Goal: Contribute content: Contribute content

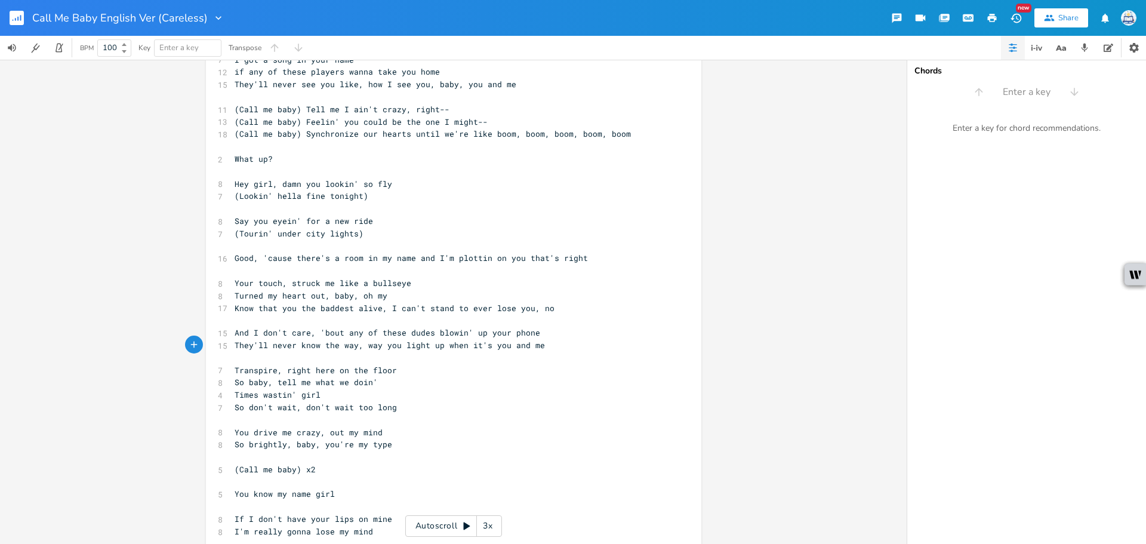
scroll to position [23, 0]
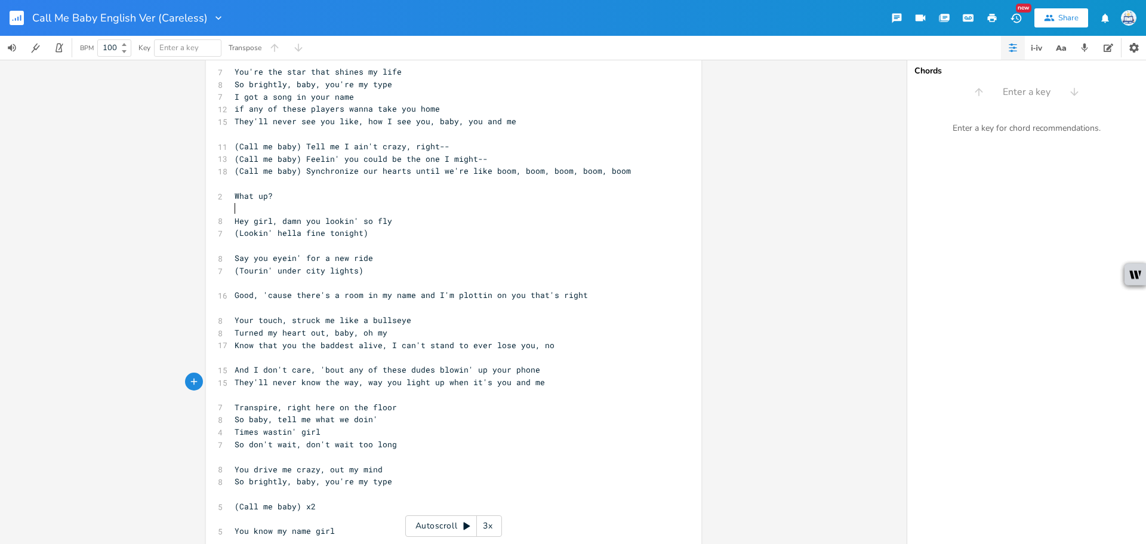
click at [559, 212] on pre "​" at bounding box center [447, 208] width 431 height 13
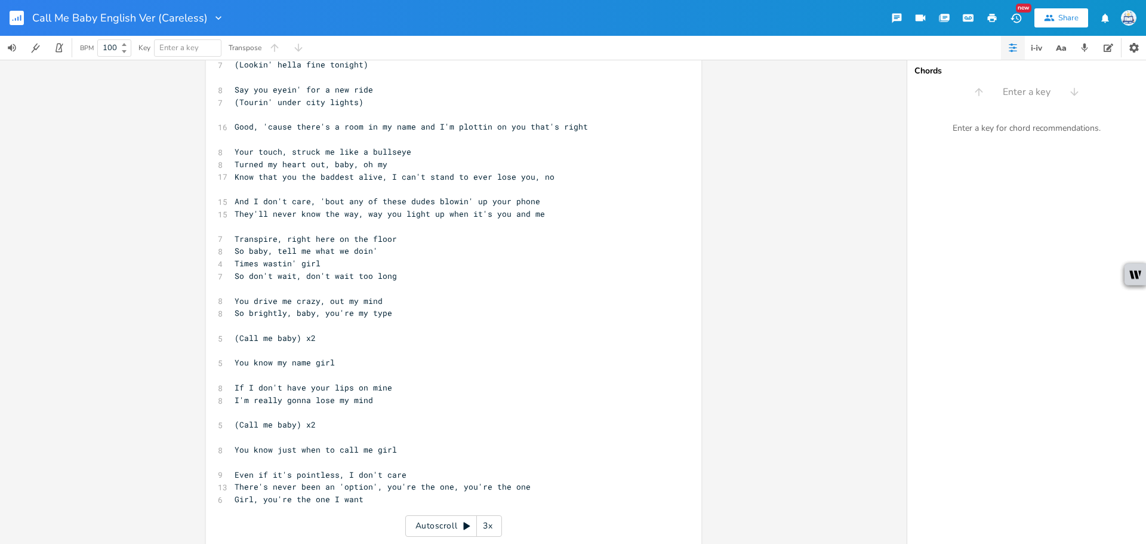
scroll to position [202, 0]
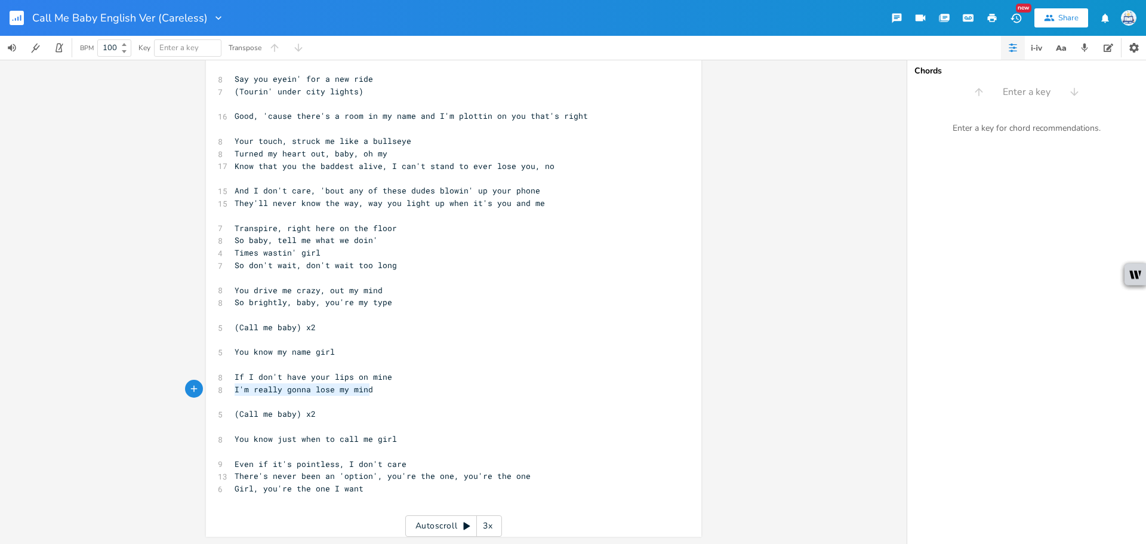
drag, startPoint x: 232, startPoint y: 394, endPoint x: 369, endPoint y: 392, distance: 136.6
click at [369, 392] on span "I'm really gonna lose my mind" at bounding box center [303, 389] width 138 height 11
type textarea "You'll drive m e"
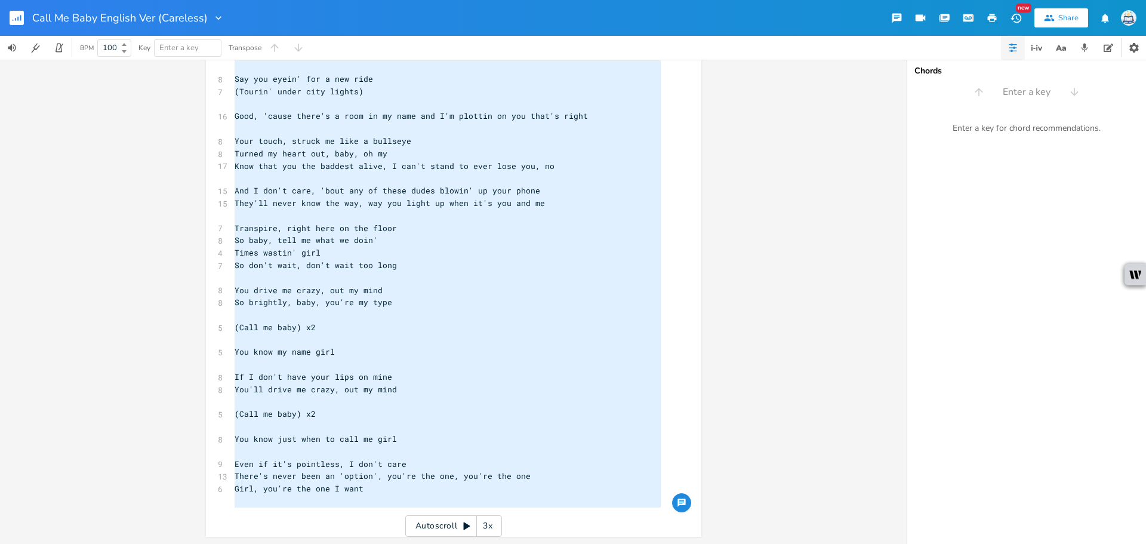
type textarea "You're the star that shines my life So brightly, baby, you're my type I got a s…"
click at [391, 375] on pre "If I don't have your lips on mine" at bounding box center [447, 377] width 431 height 13
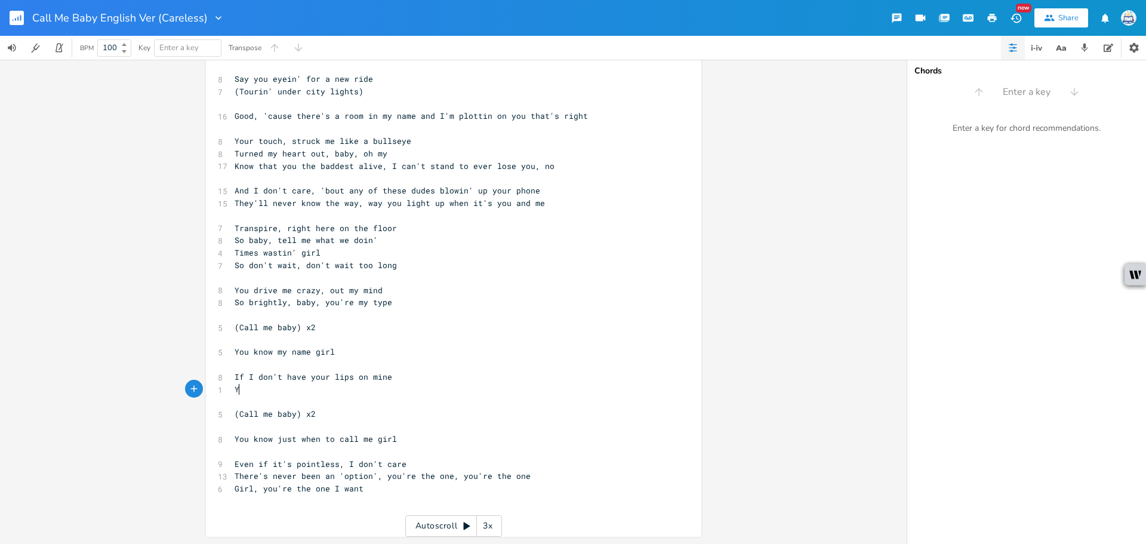
type textarea "I'm really gonna lose my mind"
type textarea "on mine I'm really gonna lose my"
click at [347, 384] on div "7 You're the star that shines my life 8 So brightly, baby, you're my type 7 I g…" at bounding box center [447, 203] width 431 height 633
click at [376, 388] on pre "I'm really gonna lose my mind" at bounding box center [447, 389] width 431 height 13
type textarea "e my mind"
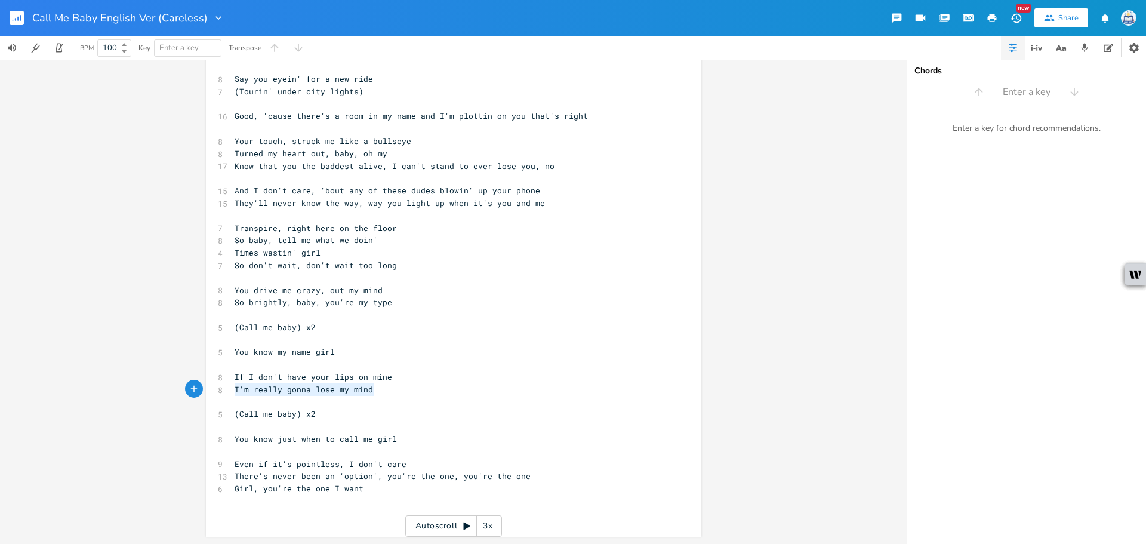
drag, startPoint x: 374, startPoint y: 390, endPoint x: 206, endPoint y: 388, distance: 167.7
click at [206, 388] on div "I'm really gonna lose my mind x 7 You're the star that shines my life 8 So brig…" at bounding box center [453, 200] width 495 height 671
type textarea "You'll drive me crazy, out my mind"
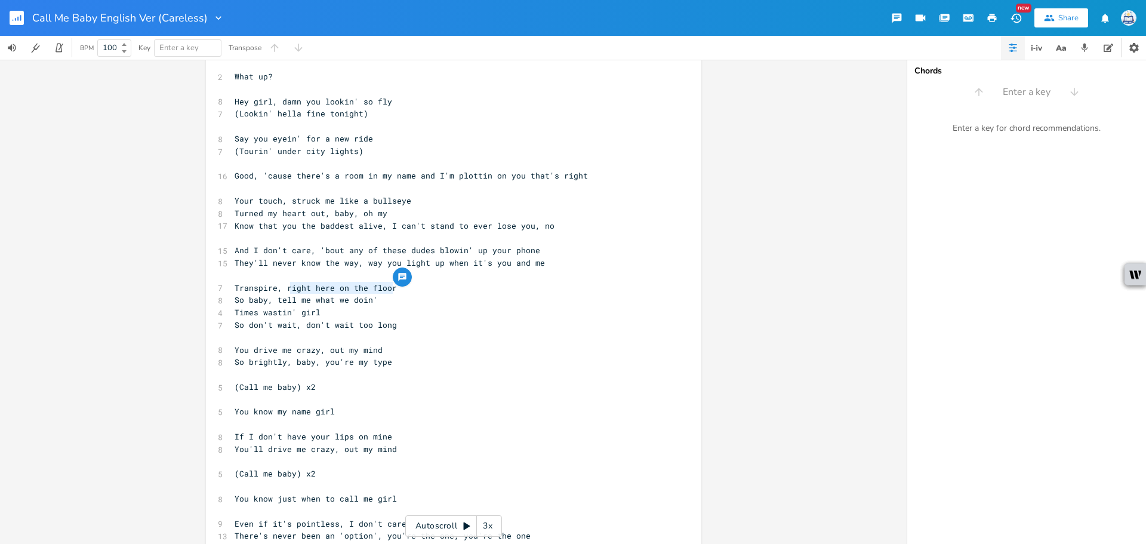
type textarea "right here on the floor"
drag, startPoint x: 391, startPoint y: 286, endPoint x: 283, endPoint y: 289, distance: 108.0
click at [283, 289] on pre "Transpire, right here on the floor" at bounding box center [447, 288] width 431 height 13
click at [350, 314] on pre "Times wastin' girl" at bounding box center [447, 312] width 431 height 13
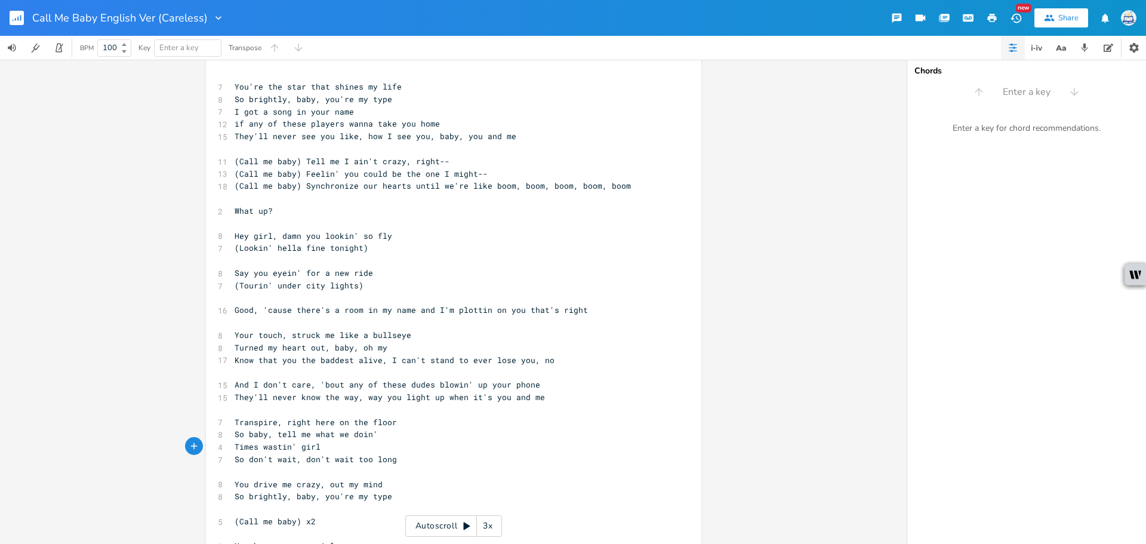
scroll to position [0, 0]
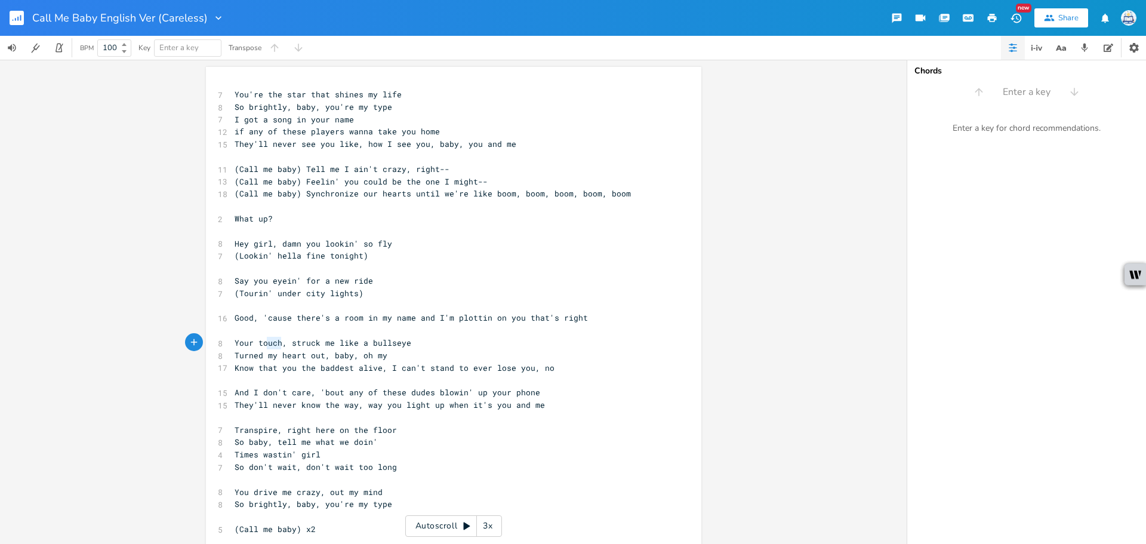
type textarea ", struck me like a bullseye"
drag, startPoint x: 278, startPoint y: 341, endPoint x: 218, endPoint y: 351, distance: 61.2
click at [232, 351] on div "7 You're the star that shines my life 8 So brightly, baby, you're my type 7 I g…" at bounding box center [447, 404] width 431 height 633
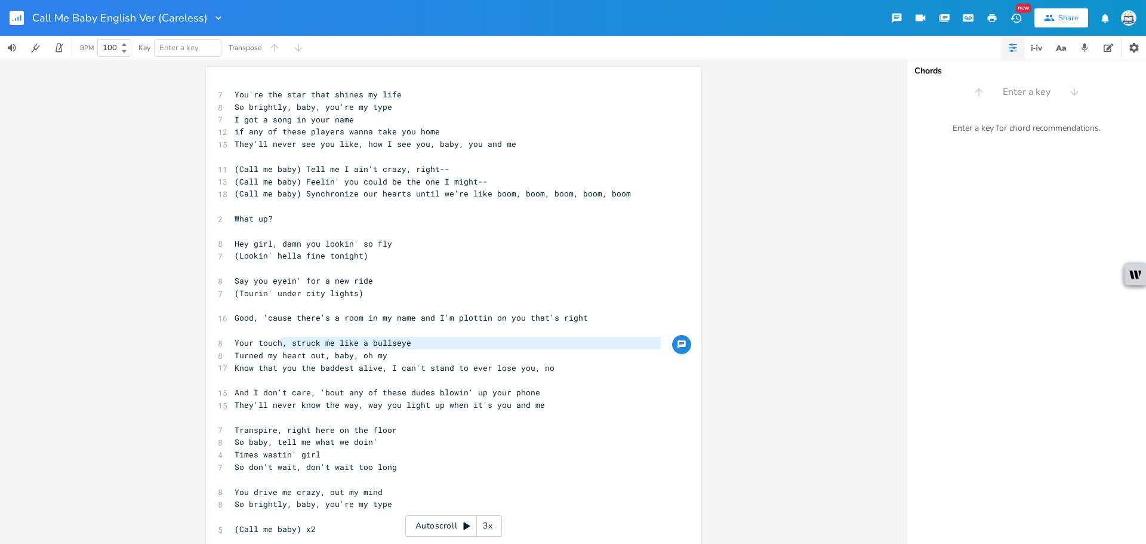
click at [237, 341] on span "Your touch, struck me like a bullseye" at bounding box center [322, 342] width 177 height 11
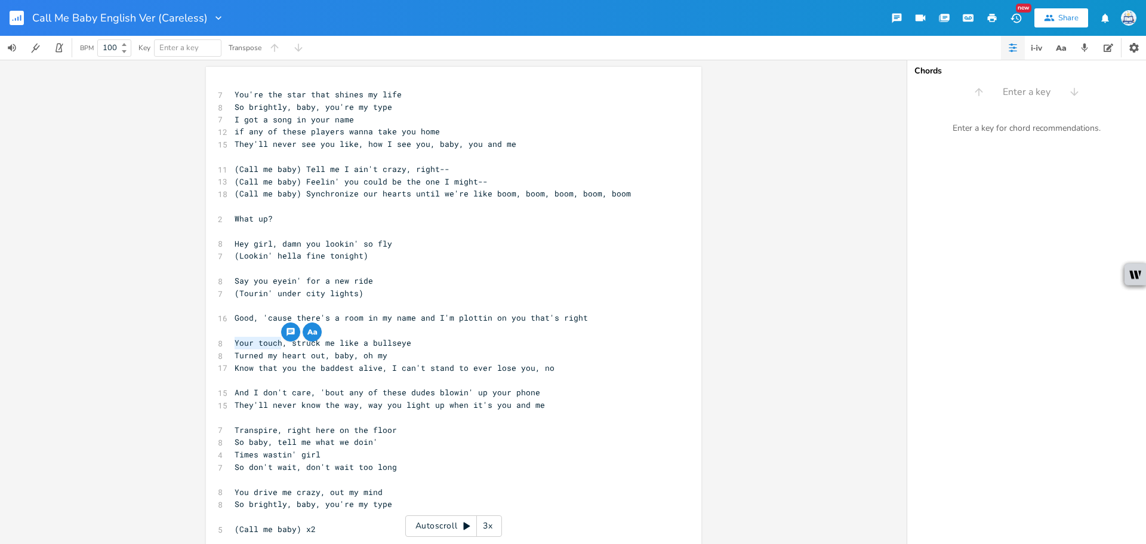
drag, startPoint x: 276, startPoint y: 344, endPoint x: 221, endPoint y: 348, distance: 55.1
click at [221, 348] on div "Your touch x 7 You're the star that shines my life 8 So brightly, baby, you're …" at bounding box center [453, 402] width 495 height 671
type textarea "MY"
type textarea "y love"
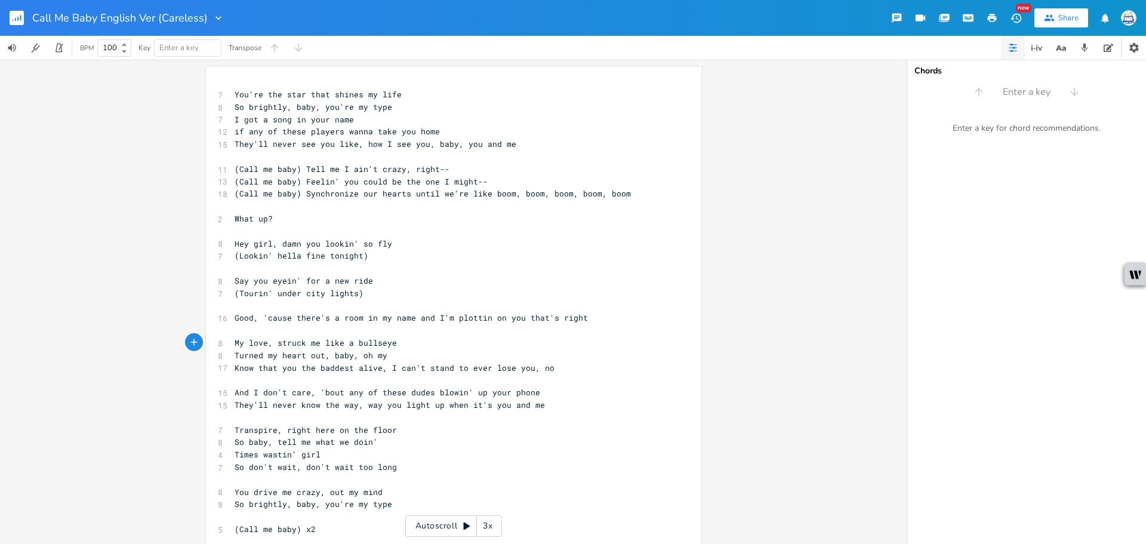
click at [277, 341] on span "My love, struck me like a bullseye" at bounding box center [315, 342] width 162 height 11
click at [273, 343] on span "My love, struck me like a bullseye" at bounding box center [315, 342] width 162 height 11
type textarea "you"
click at [312, 396] on span "And I don't care, 'bout any of these dudes blowin' up your phone" at bounding box center [386, 392] width 305 height 11
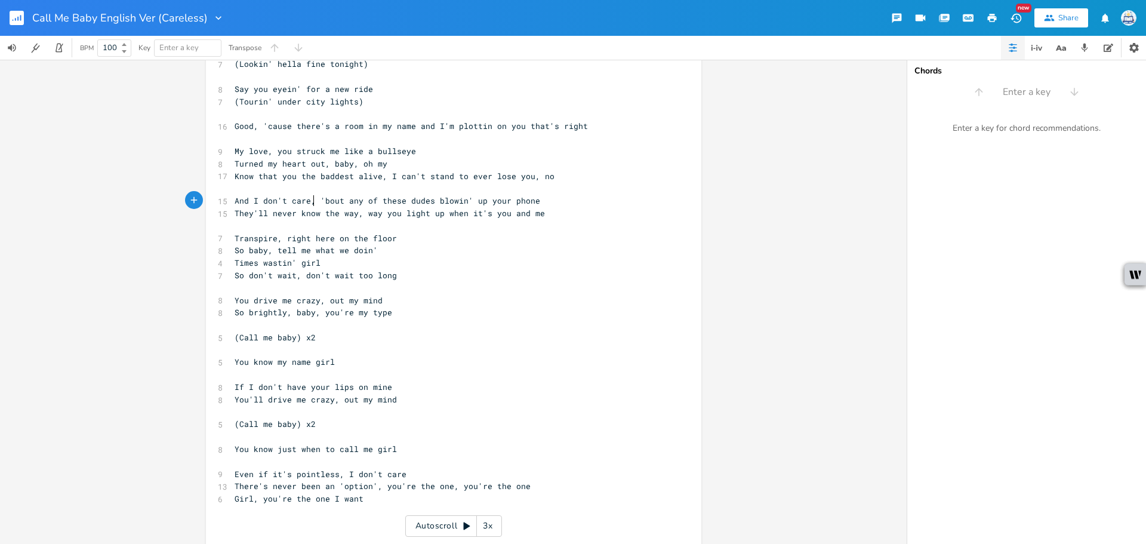
scroll to position [202, 0]
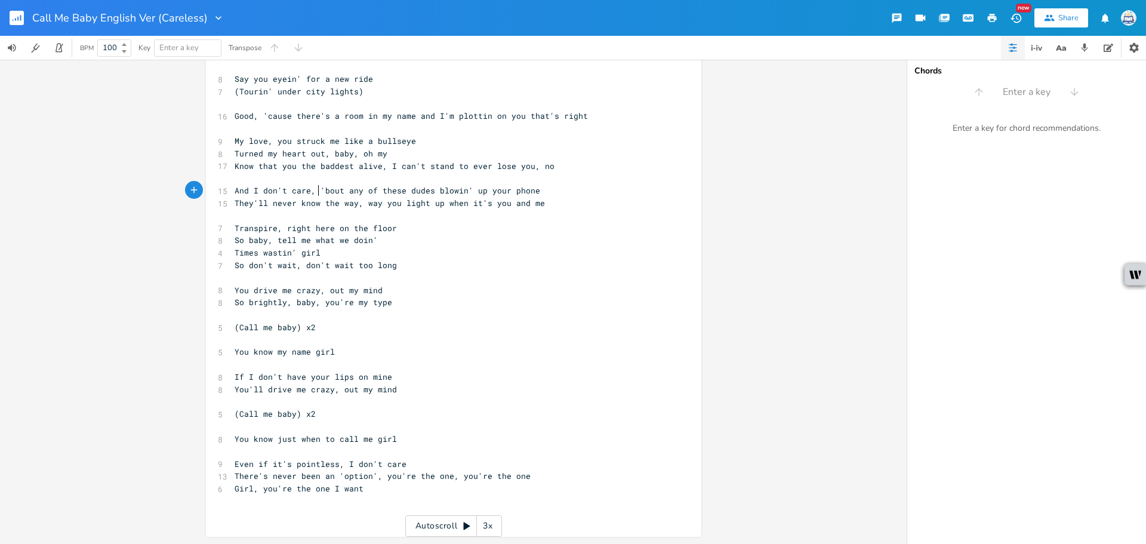
click at [316, 192] on span "And I don't care, 'bout any of these dudes blowin' up your phone" at bounding box center [386, 190] width 305 height 11
click at [320, 193] on span "And I don't care, 'bout any of these dudes blowin' up your phone" at bounding box center [386, 190] width 305 height 11
type textarea "a"
type textarea "any of"
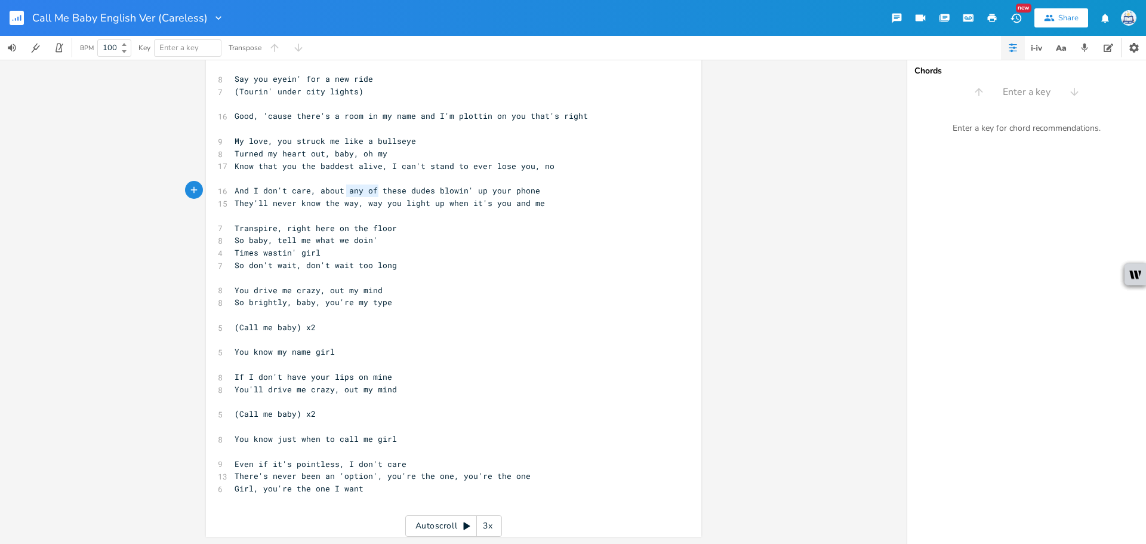
drag, startPoint x: 377, startPoint y: 193, endPoint x: 344, endPoint y: 191, distance: 32.9
click at [344, 193] on span "And I don't care, about any of these dudes blowin' up your phone" at bounding box center [386, 190] width 305 height 11
click at [416, 239] on pre "So baby, tell me what we doin'" at bounding box center [447, 240] width 431 height 13
drag, startPoint x: 318, startPoint y: 202, endPoint x: 295, endPoint y: 202, distance: 23.3
click at [295, 202] on span "They'll never know the way, way you light up when it's you and me" at bounding box center [389, 202] width 310 height 11
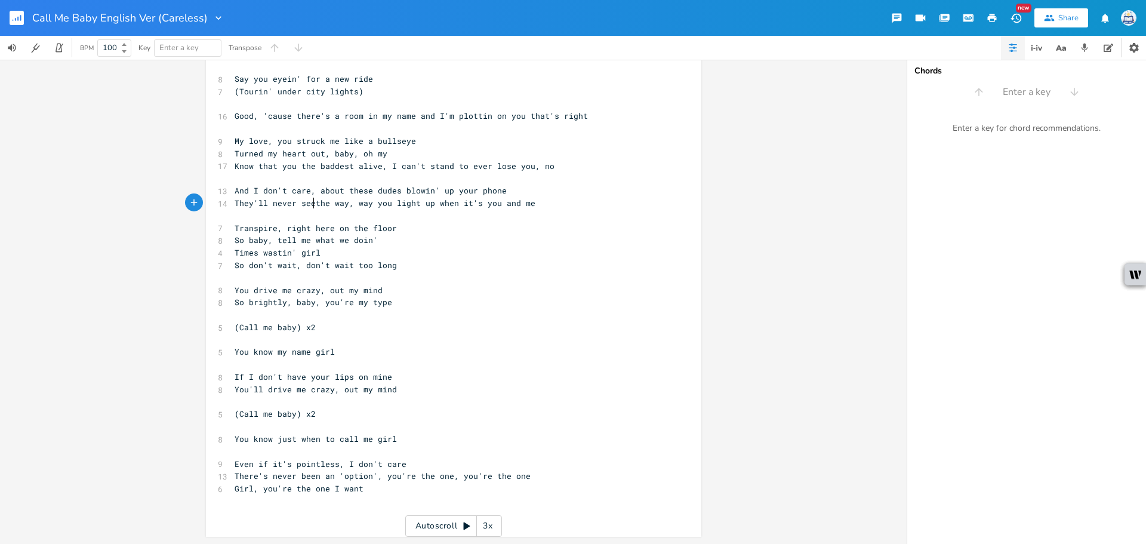
type textarea "see"
click at [437, 233] on pre "Transpire, right here on the floor" at bounding box center [447, 228] width 431 height 13
click at [288, 254] on span "Times wastin' girl" at bounding box center [277, 252] width 86 height 11
click at [294, 254] on span "Times wastin' girl" at bounding box center [277, 252] width 86 height 11
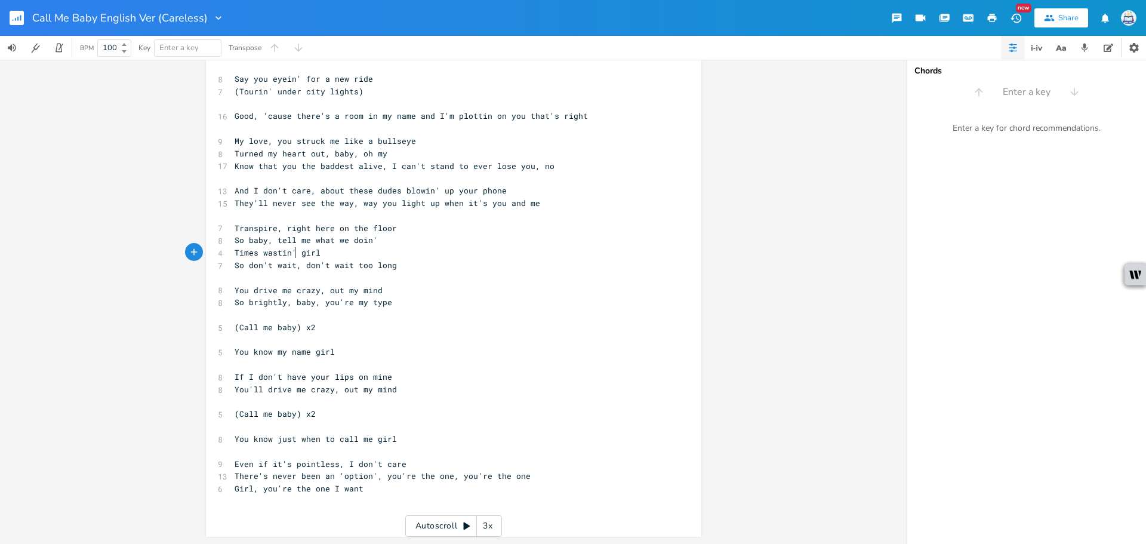
click at [291, 254] on span "Times wastin' girl" at bounding box center [277, 252] width 86 height 11
type textarea "g"
click at [471, 297] on pre "So brightly, baby, you're my type" at bounding box center [447, 302] width 431 height 13
type textarea "You'll drive me crazy, out my mind"
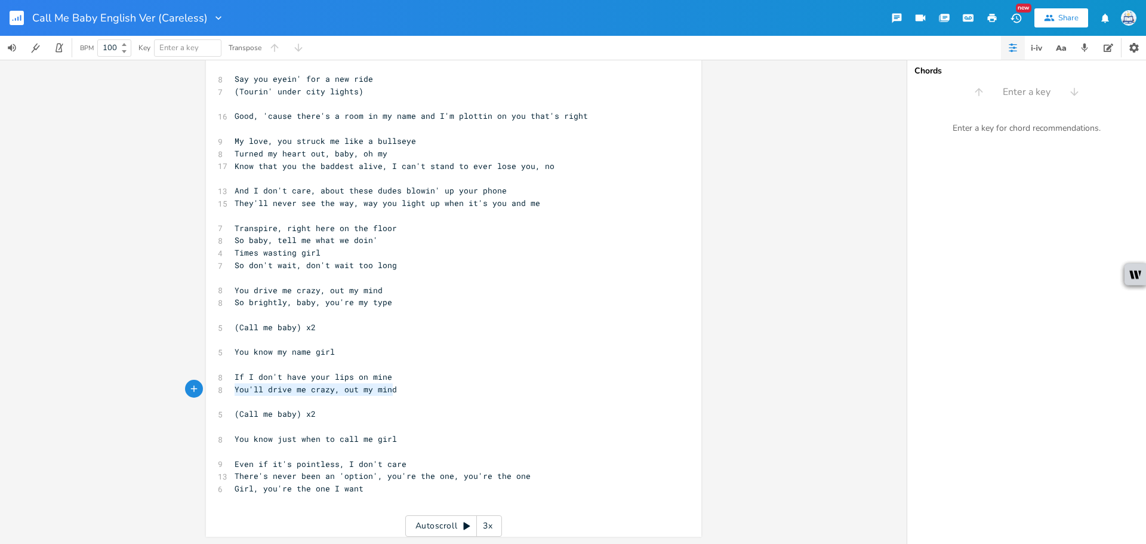
drag, startPoint x: 394, startPoint y: 387, endPoint x: 143, endPoint y: 386, distance: 251.2
click at [143, 386] on div "You'll drive me crazy, out my mind x 7 You're the star that shines my life 8 So…" at bounding box center [453, 302] width 906 height 484
click at [264, 366] on pre "​" at bounding box center [447, 364] width 431 height 13
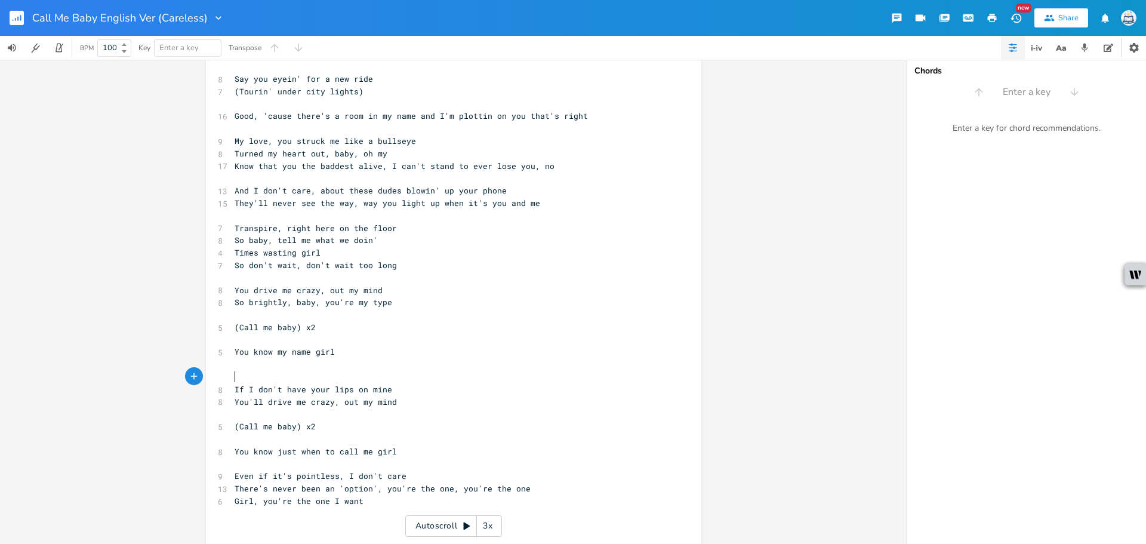
paste textarea "d"
type textarea "If I don't have your lips on mine You'll drive me crazy, out my mind"
drag, startPoint x: 379, startPoint y: 400, endPoint x: 152, endPoint y: 395, distance: 226.8
click at [156, 395] on div "If I don't have your lips on mine You'll drive me crazy, out my mind x 7 You're…" at bounding box center [453, 302] width 906 height 484
click at [295, 409] on pre "​" at bounding box center [447, 414] width 431 height 13
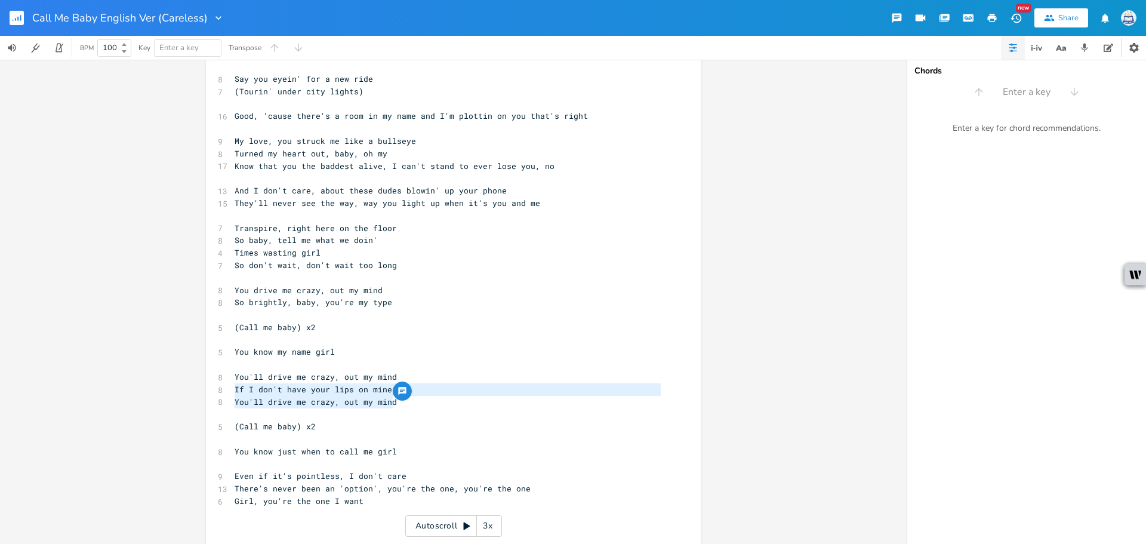
type textarea "You'll drive me crazy, out my mind"
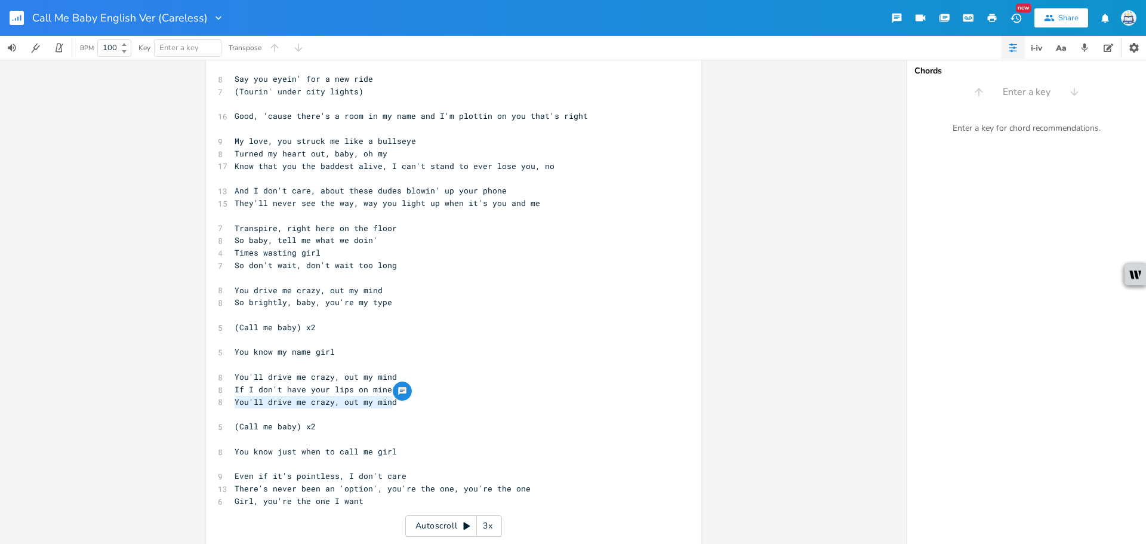
drag, startPoint x: 392, startPoint y: 406, endPoint x: 197, endPoint y: 397, distance: 195.3
click at [197, 397] on div "You'll drive me crazy, out my mind x 7 You're the star that shines my life 8 So…" at bounding box center [453, 302] width 906 height 484
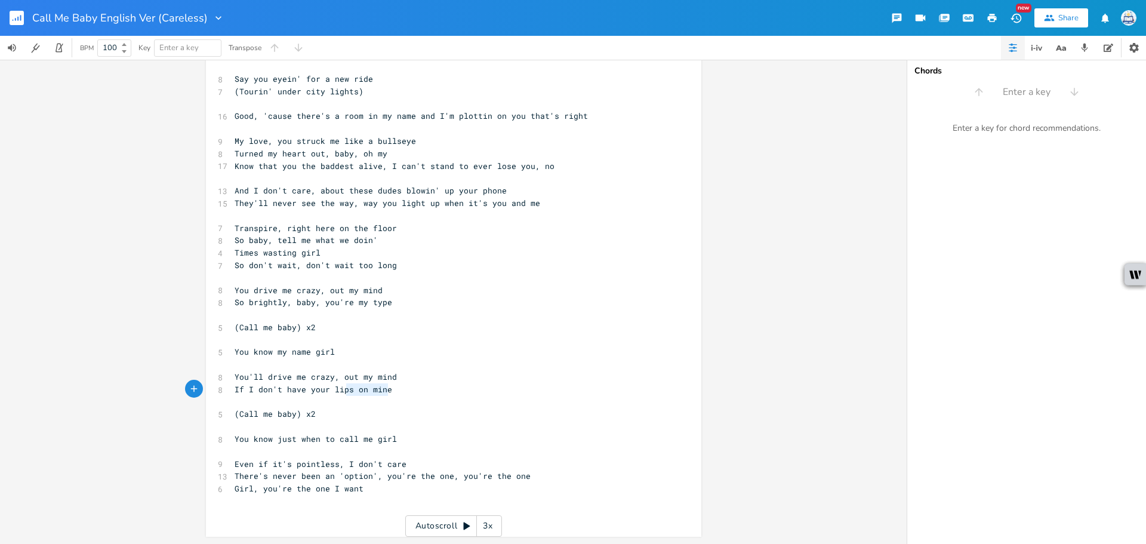
type textarea "You'll drive me crazy, out my mind If I don't have your lips on mine"
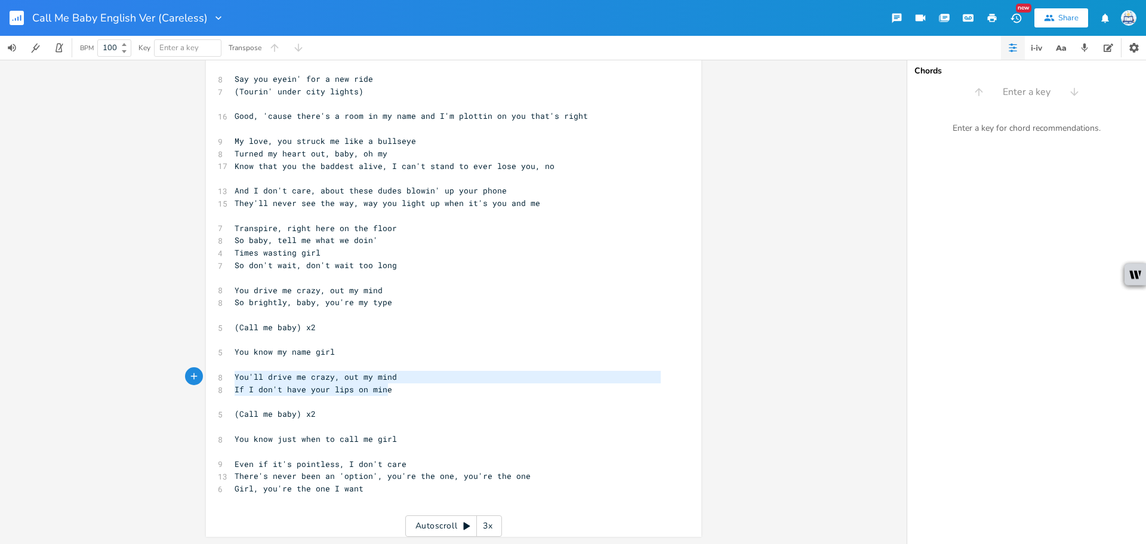
drag, startPoint x: 402, startPoint y: 394, endPoint x: 203, endPoint y: 373, distance: 199.8
click at [206, 373] on div "You'll drive me crazy, out my mind If I don't have your lips on mine x 7 You're…" at bounding box center [453, 200] width 495 height 671
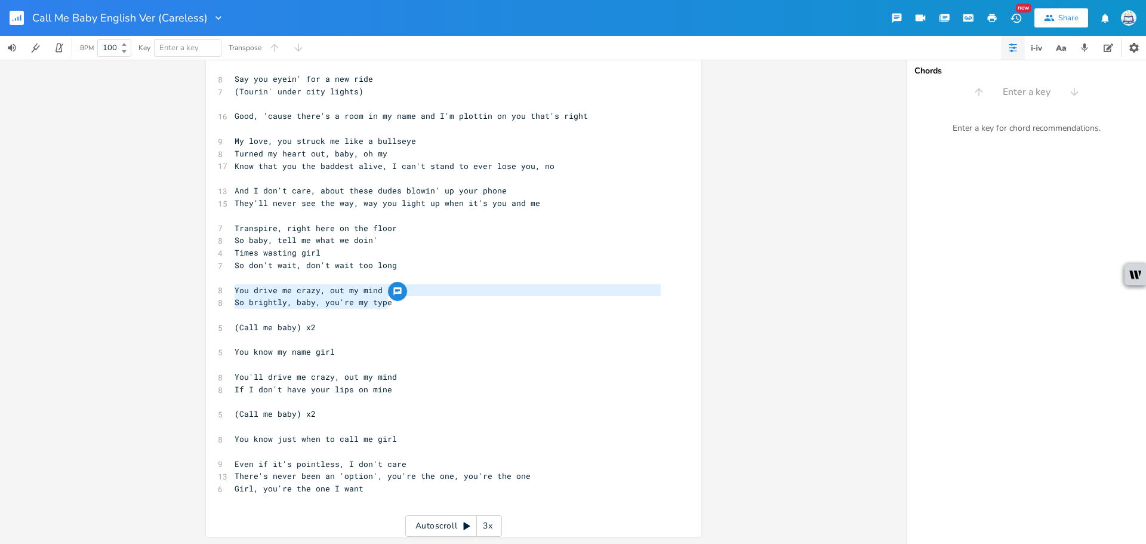
drag, startPoint x: 390, startPoint y: 303, endPoint x: 148, endPoint y: 290, distance: 242.0
click at [148, 290] on div "You drive me crazy, out my mind So brightly, baby, you're my type x 7 You're th…" at bounding box center [453, 302] width 906 height 484
type textarea "You drive me crazy, out my mind So brightly, baby, you're my type"
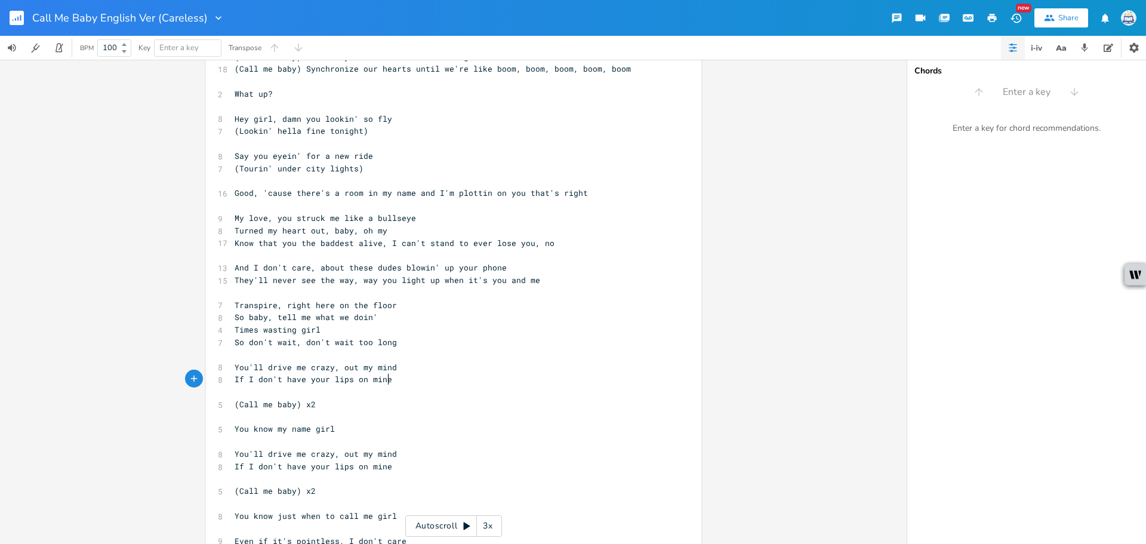
scroll to position [202, 0]
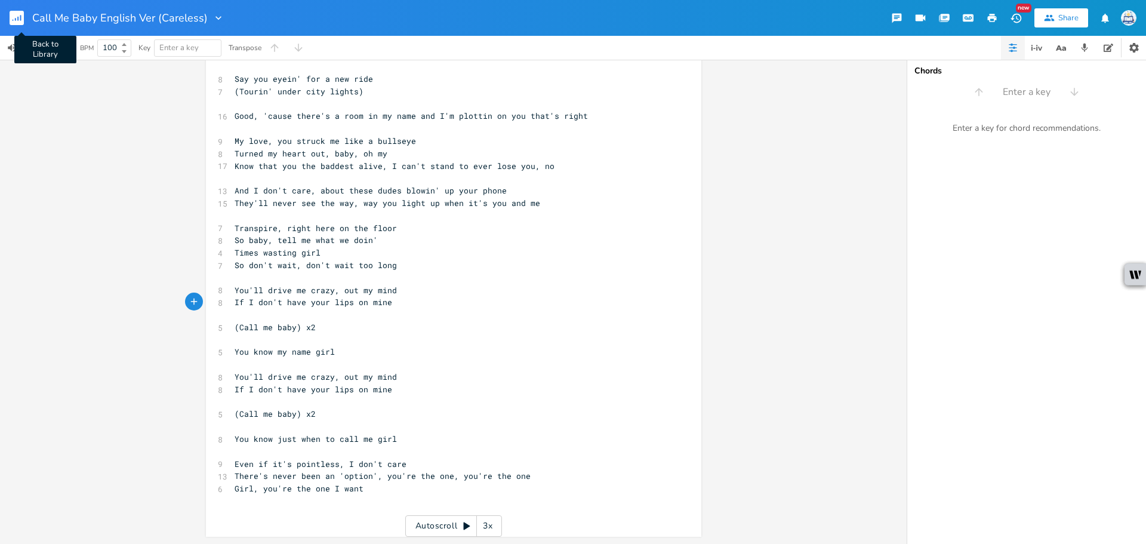
click at [20, 20] on rect "button" at bounding box center [17, 18] width 14 height 14
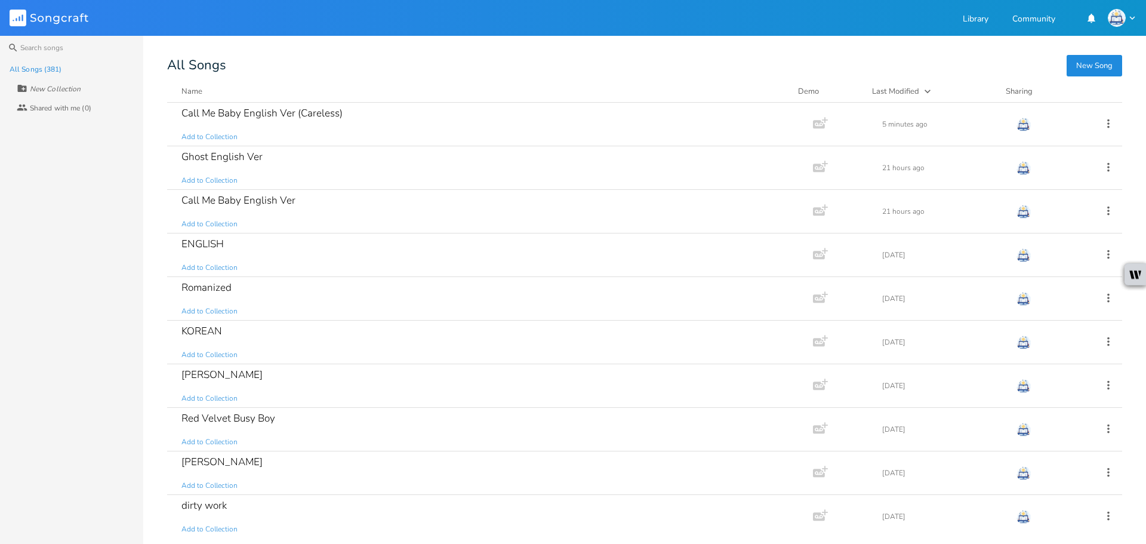
click at [1081, 68] on button "New Song" at bounding box center [1093, 65] width 55 height 21
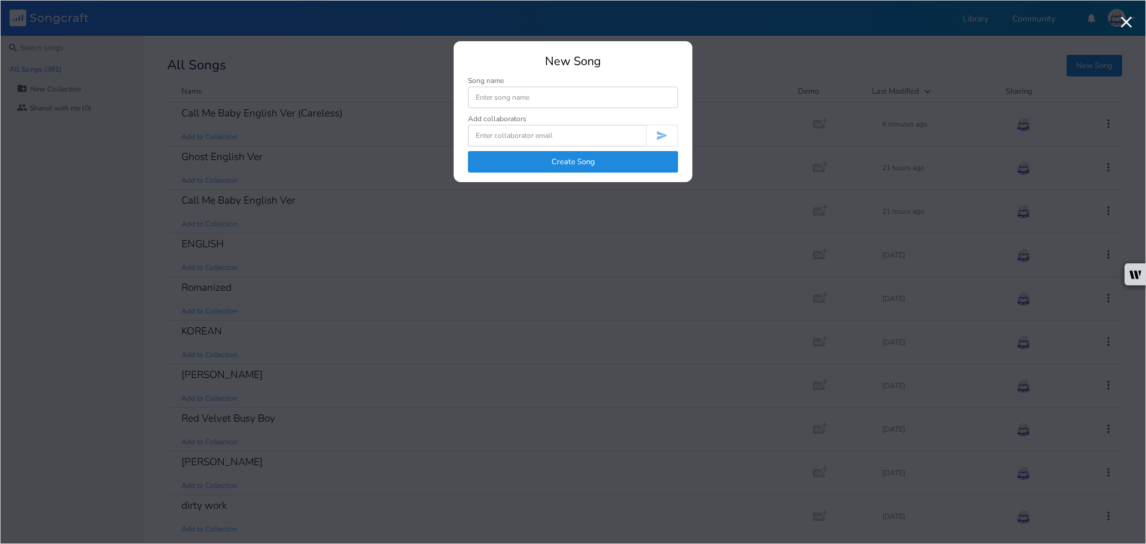
click at [612, 98] on input at bounding box center [573, 97] width 210 height 21
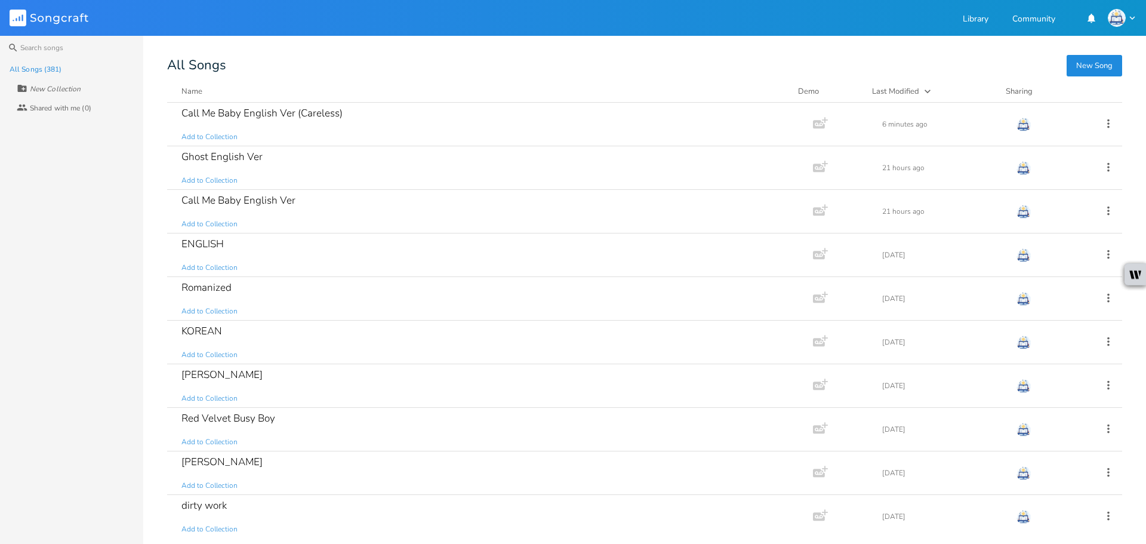
click at [1099, 56] on button "New Song" at bounding box center [1093, 65] width 55 height 21
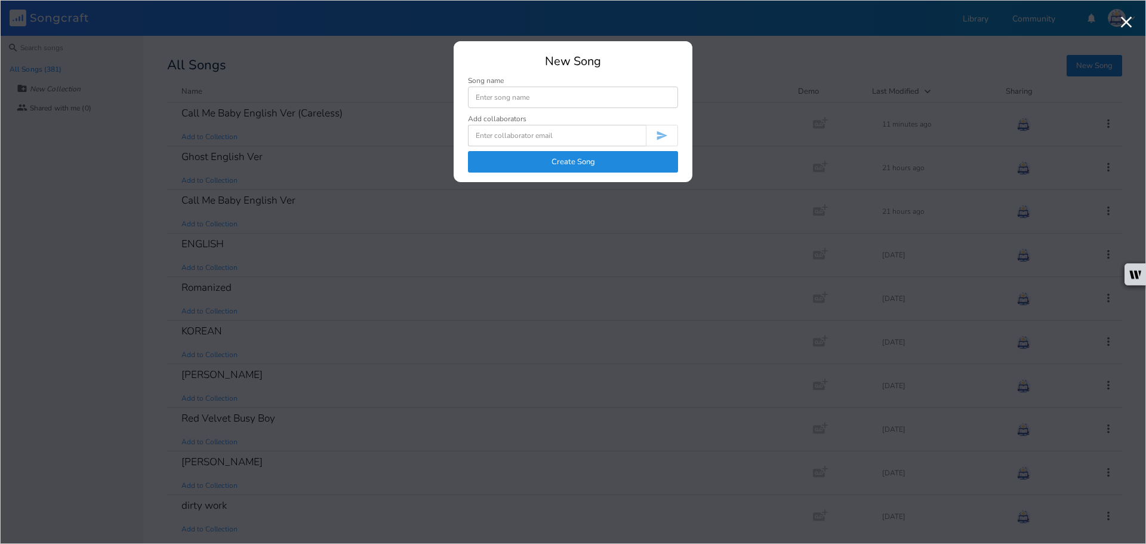
click at [519, 91] on input at bounding box center [573, 97] width 210 height 21
click at [534, 98] on input "Stay Up English ver" at bounding box center [573, 97] width 210 height 21
type input "Stay Up English Ver"
click at [550, 166] on button "Create Song" at bounding box center [573, 161] width 210 height 21
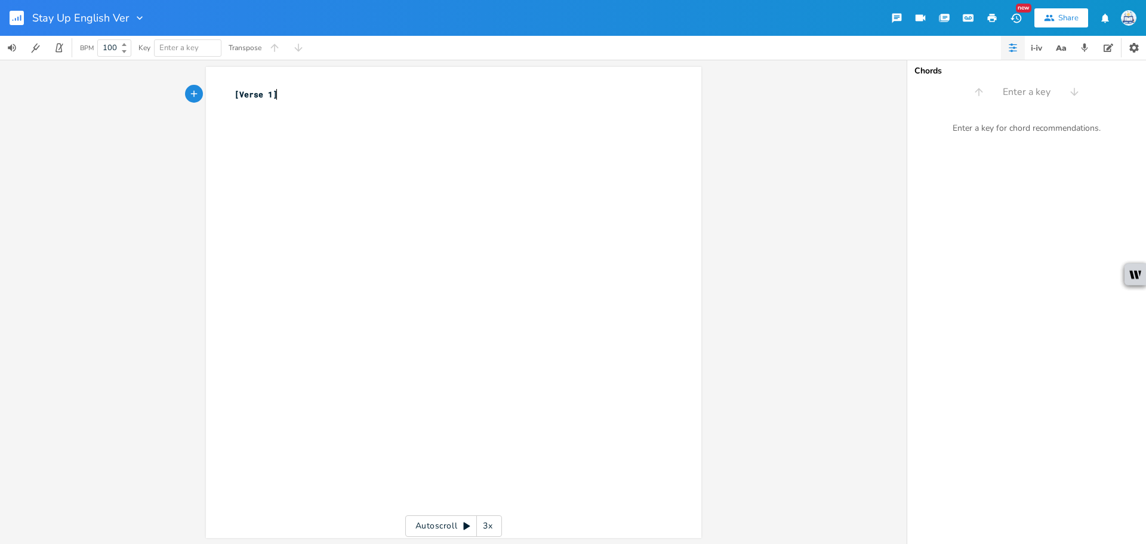
type textarea "[Verse 1]"
type textarea "[Sex basically]"
type textarea "Summit Hit,"
type textarea "l"
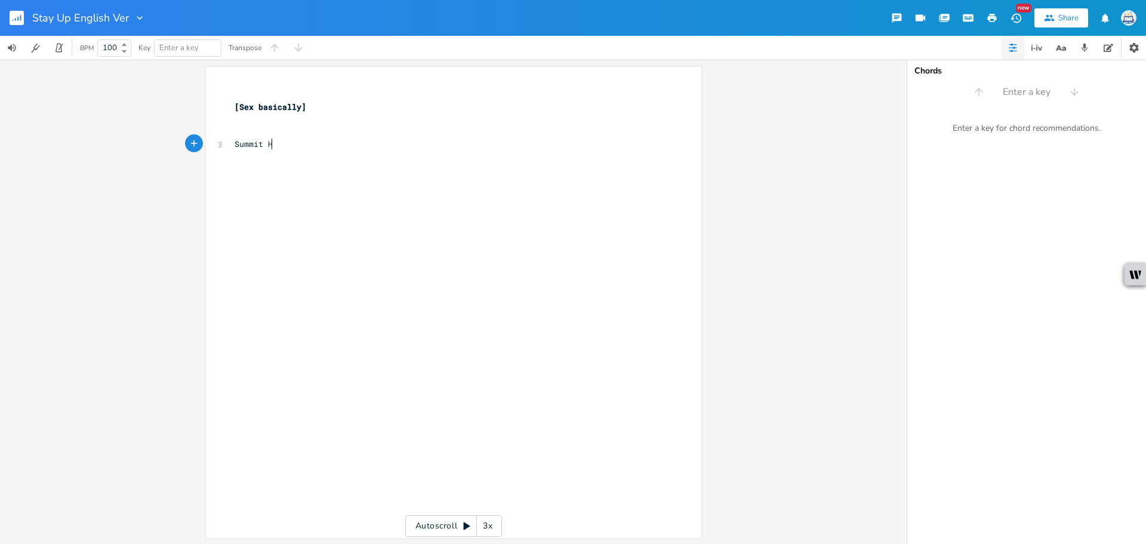
scroll to position [0, 2]
type textarea "hill, lY YOU"
type textarea "ay your head,"
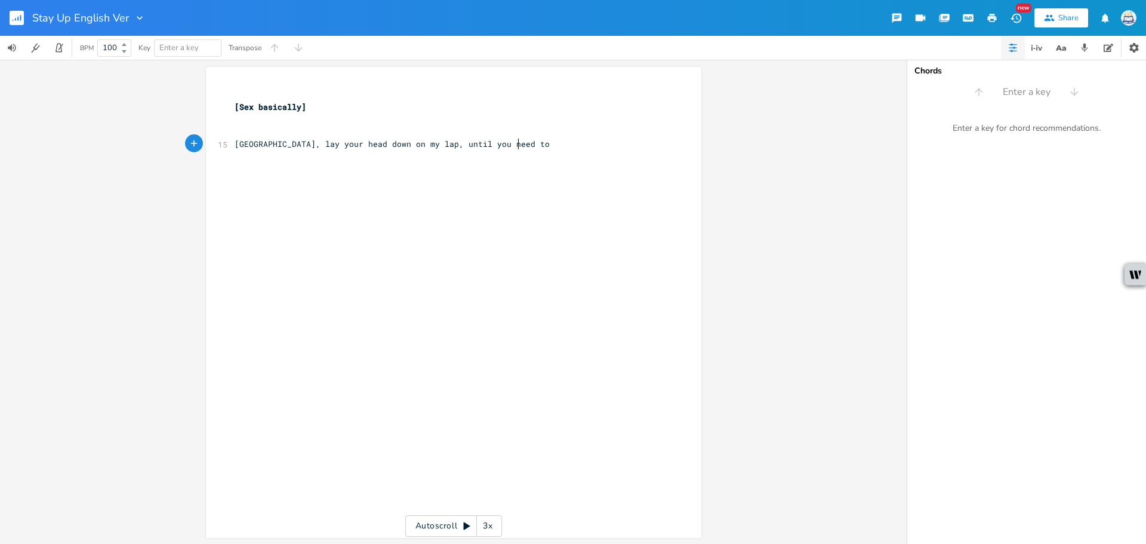
type textarea "down on my lap, until you need to be"
type textarea "[PERSON_NAME] at [GEOGRAPHIC_DATA]"
type textarea "ise, you"
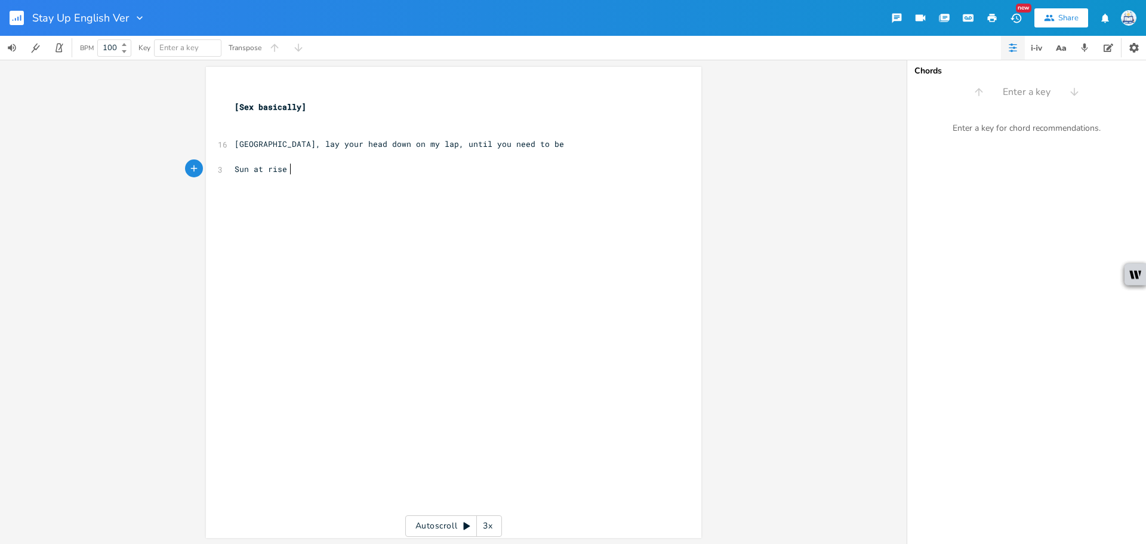
type textarea "Sun at rise ,"
type textarea ", you don't mind, I don't mind, yeah"
type textarea "at rise, you don't mind, I don't mind, yeah"
drag, startPoint x: 243, startPoint y: 173, endPoint x: 172, endPoint y: 177, distance: 70.5
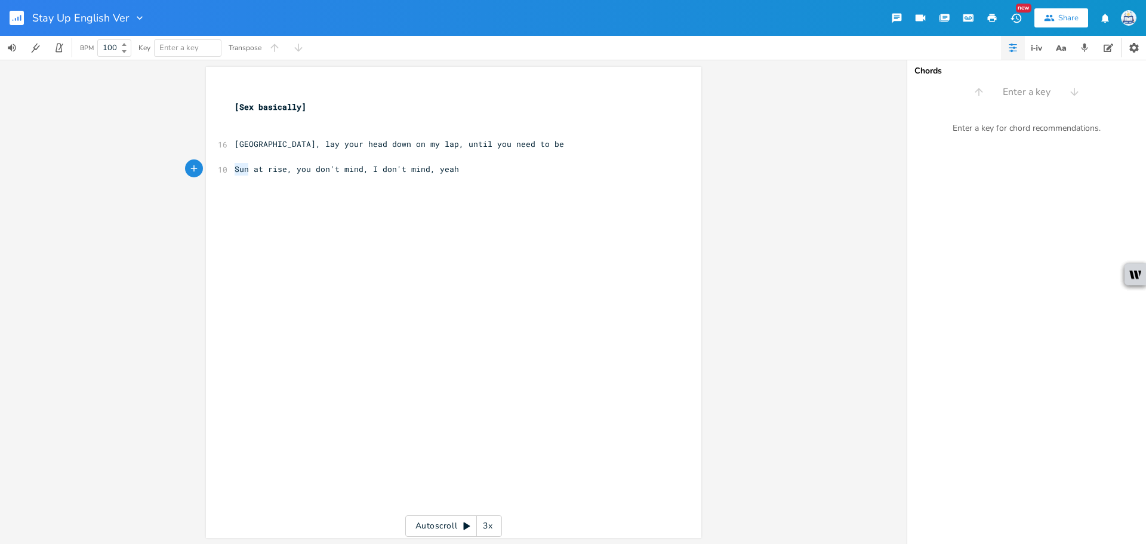
click at [173, 177] on div "at rise, you don't mind, I don't mind, yeah x ​ [Sex basically] ​ ​ [STREET_ADD…" at bounding box center [453, 302] width 906 height 484
click at [234, 164] on span "Sun at rise, you don't mind, I don't mind, yeah" at bounding box center [346, 168] width 224 height 11
click at [240, 172] on span "Sun at rise, you don't mind, I don't mind, yeah" at bounding box center [346, 168] width 224 height 11
drag, startPoint x: 247, startPoint y: 173, endPoint x: 226, endPoint y: 171, distance: 21.0
click at [226, 171] on div "Sun x ​ [Sex basically] ​ ​ [STREET_ADDRESS] your head down on my lap, until yo…" at bounding box center [453, 302] width 495 height 471
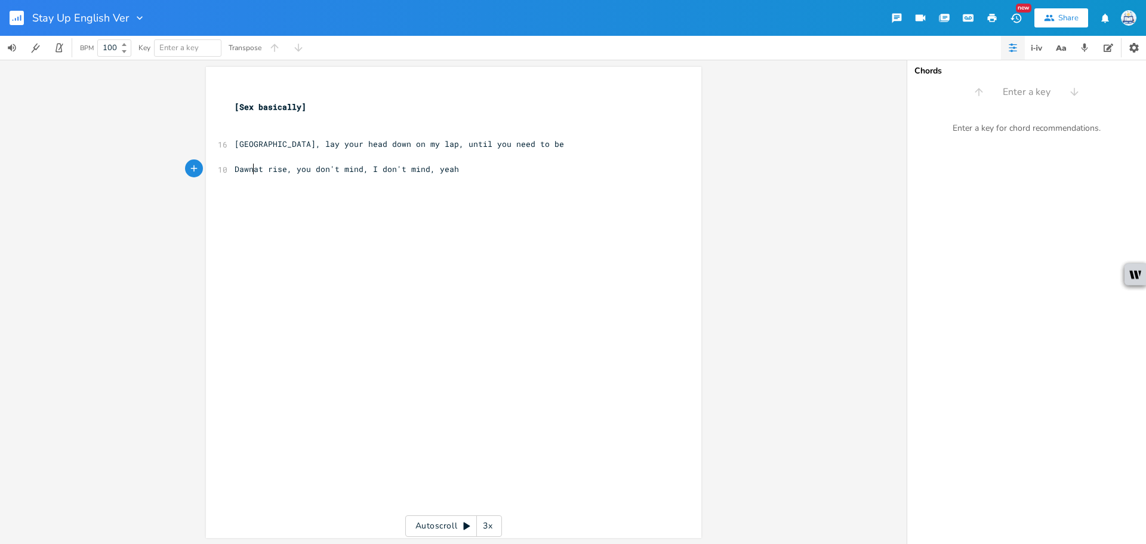
type textarea "[PERSON_NAME]"
click at [439, 179] on div "x ​ [Sex basically] ​ ​ [STREET_ADDRESS] your head down on my lap, until you ne…" at bounding box center [462, 313] width 461 height 455
type textarea ", long as thr city"
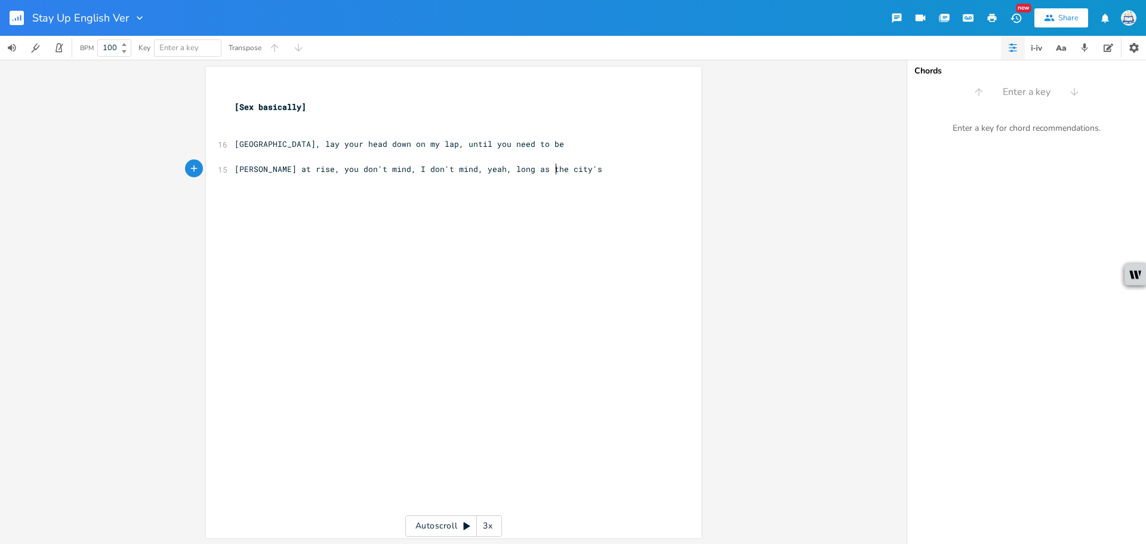
type textarea "e city's skle"
type textarea "leep"
type textarea "[GEOGRAPHIC_DATA], lay your head down on my lap, until you need to be [PERSON_N…"
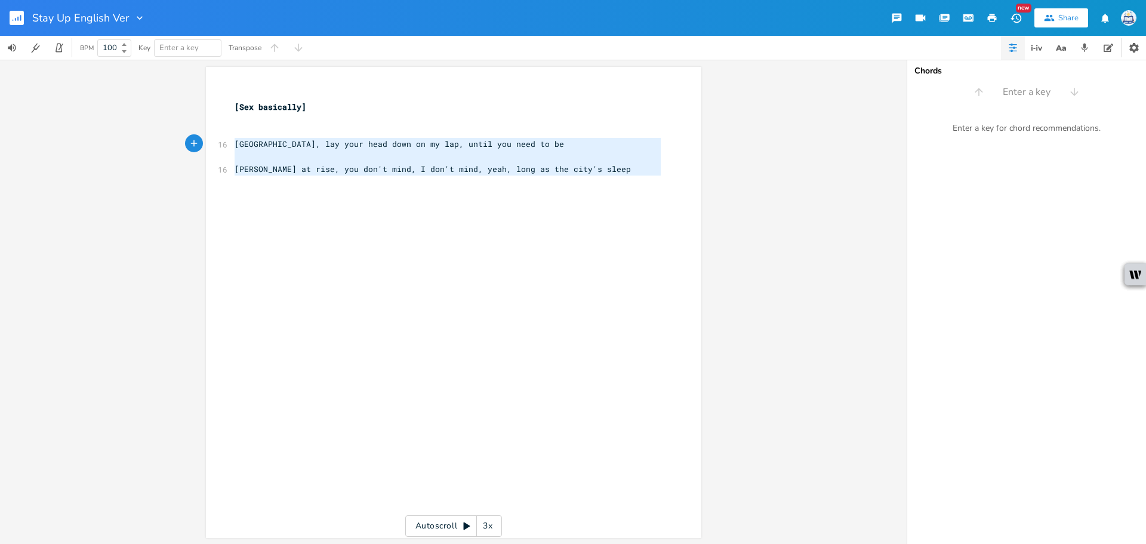
drag, startPoint x: 294, startPoint y: 183, endPoint x: 226, endPoint y: 148, distance: 76.9
click at [226, 148] on div "[GEOGRAPHIC_DATA], lay your head down on my lap, until you need to be [PERSON_N…" at bounding box center [453, 302] width 495 height 471
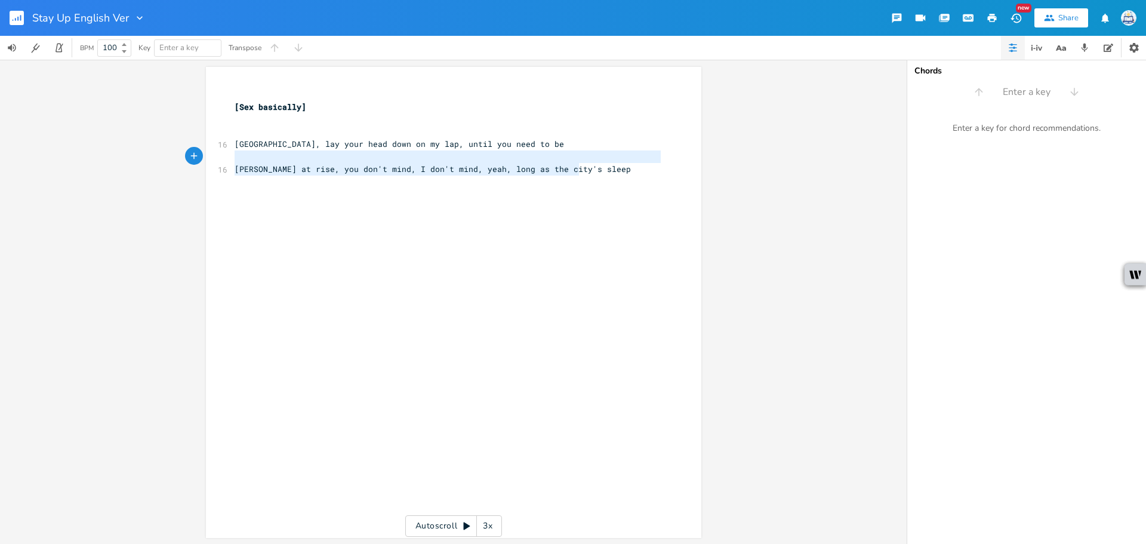
type textarea "[GEOGRAPHIC_DATA], lay your head down on my lap, until you need to be [PERSON_N…"
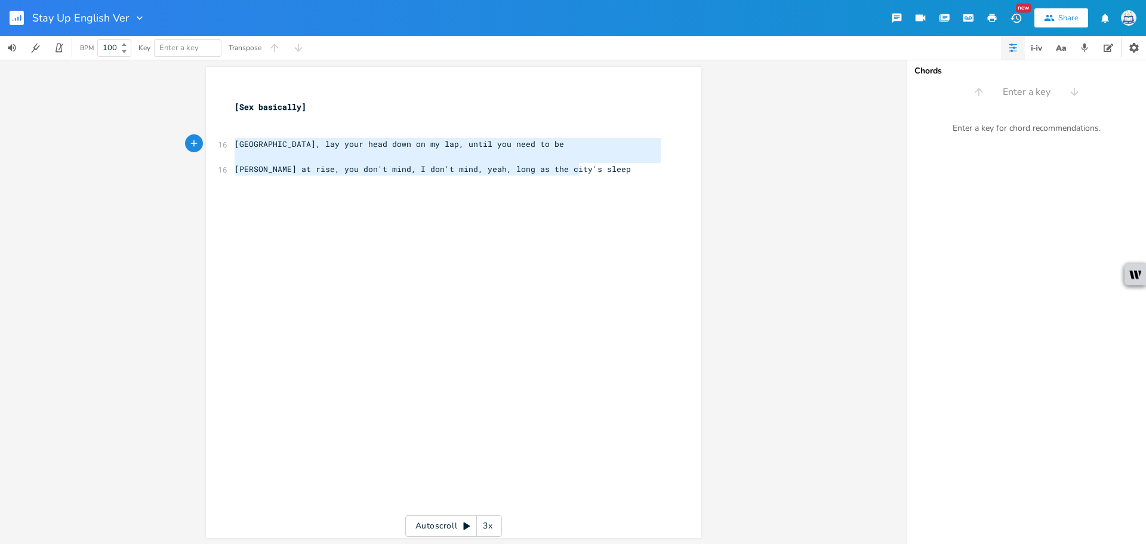
drag, startPoint x: 535, startPoint y: 174, endPoint x: 141, endPoint y: 143, distance: 395.1
click at [141, 143] on div "[GEOGRAPHIC_DATA], lay your head down on my lap, until you need to be [PERSON_N…" at bounding box center [453, 302] width 906 height 484
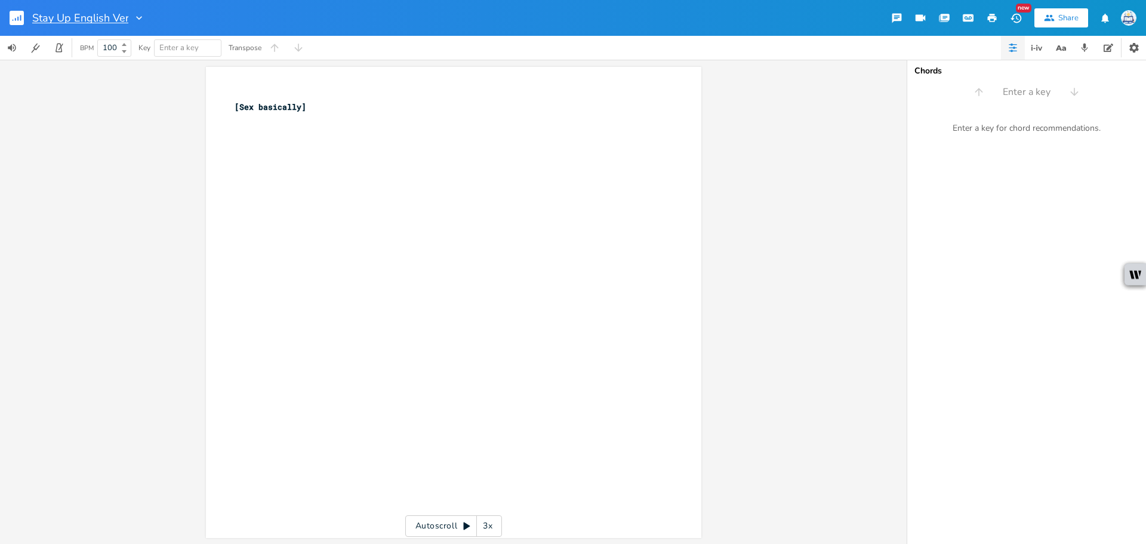
click at [67, 18] on input "Stay Up English Ver" at bounding box center [80, 18] width 96 height 11
drag, startPoint x: 70, startPoint y: 18, endPoint x: 0, endPoint y: 21, distance: 70.5
click at [0, 21] on div "Stay Up English Ver" at bounding box center [72, 18] width 145 height 36
type input "Truth Be Told English Ver"
click at [279, 112] on pre "[Sex basically]" at bounding box center [447, 107] width 431 height 13
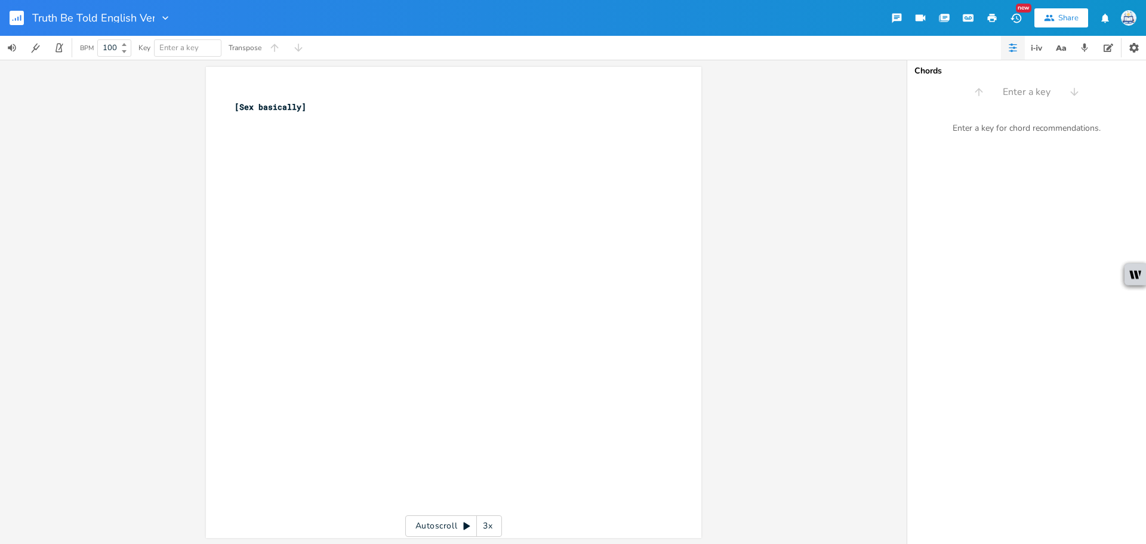
scroll to position [0, 0]
click at [347, 109] on pre "[Sex basically]" at bounding box center [447, 107] width 431 height 13
drag, startPoint x: 297, startPoint y: 109, endPoint x: 235, endPoint y: 109, distance: 61.5
click at [235, 109] on span "[Sex basically]" at bounding box center [270, 106] width 72 height 11
type textarea "Can't he"
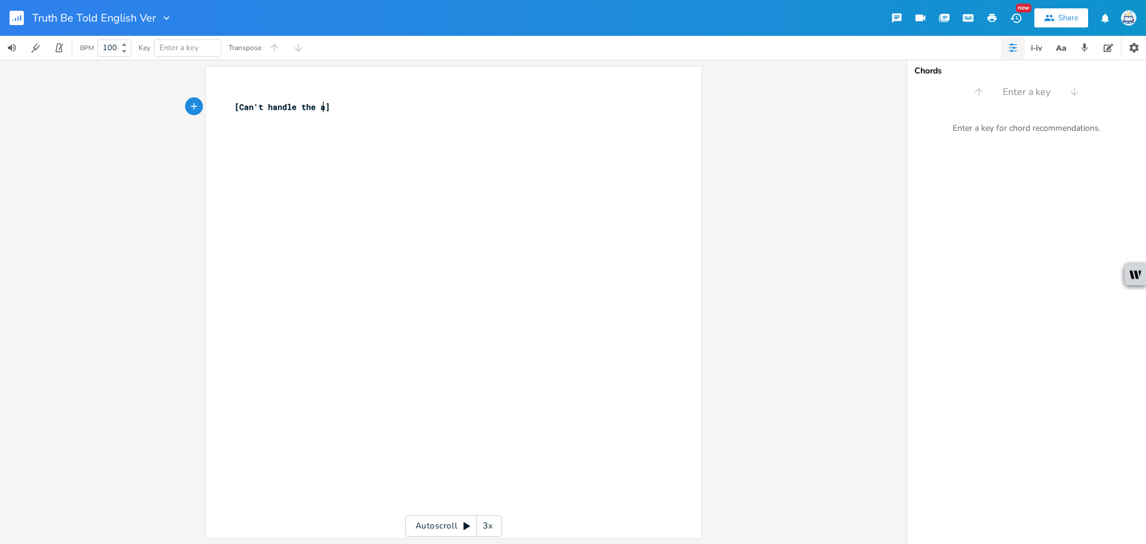
type textarea "andle the ad"
type textarea "ftermath of a break up"
click at [325, 178] on div "x ​ [Can't handle the aftermath of a break up] ​ ​ ​ ​" at bounding box center [462, 313] width 461 height 455
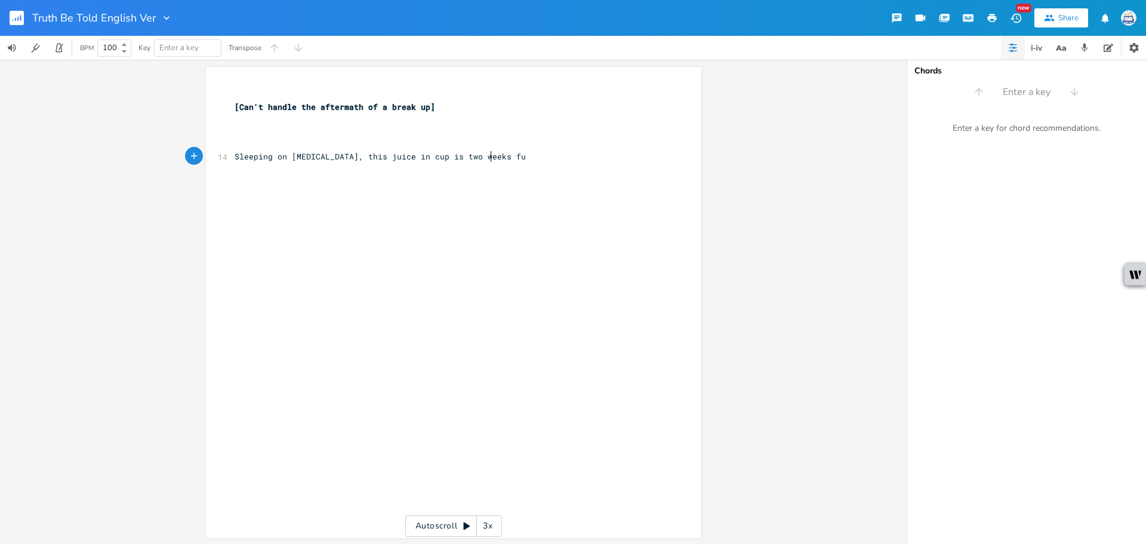
type textarea "Sleeping on [MEDICAL_DATA], this juice in cup is two weeks full"
type textarea "This quiet's terrible,"
type textarea "your scent is t"
type textarea "way too tragical"
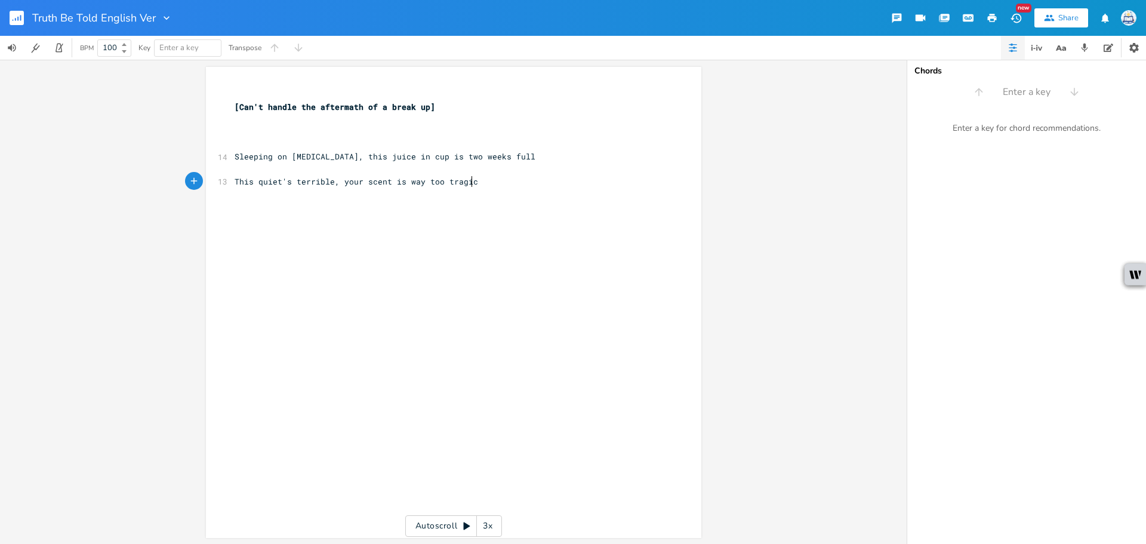
scroll to position [0, 56]
type textarea "It [PERSON_NAME] your pillow like a dramatic end,"
type textarea "I can't seem to forget what happened tha"
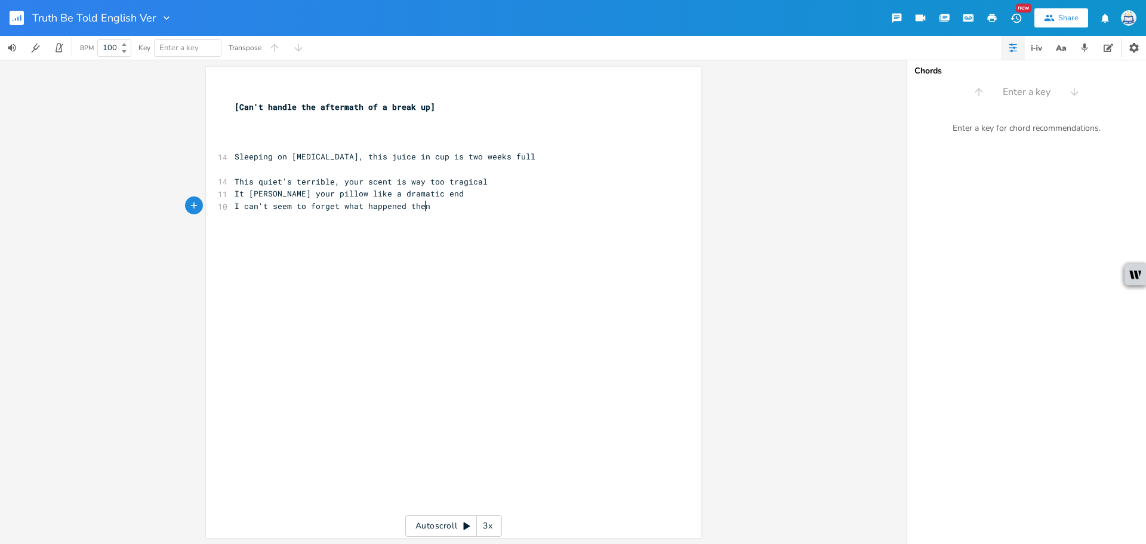
type textarea "en"
type textarea "I call you now and then"
type textarea ", I crave your answers this dreaded night"
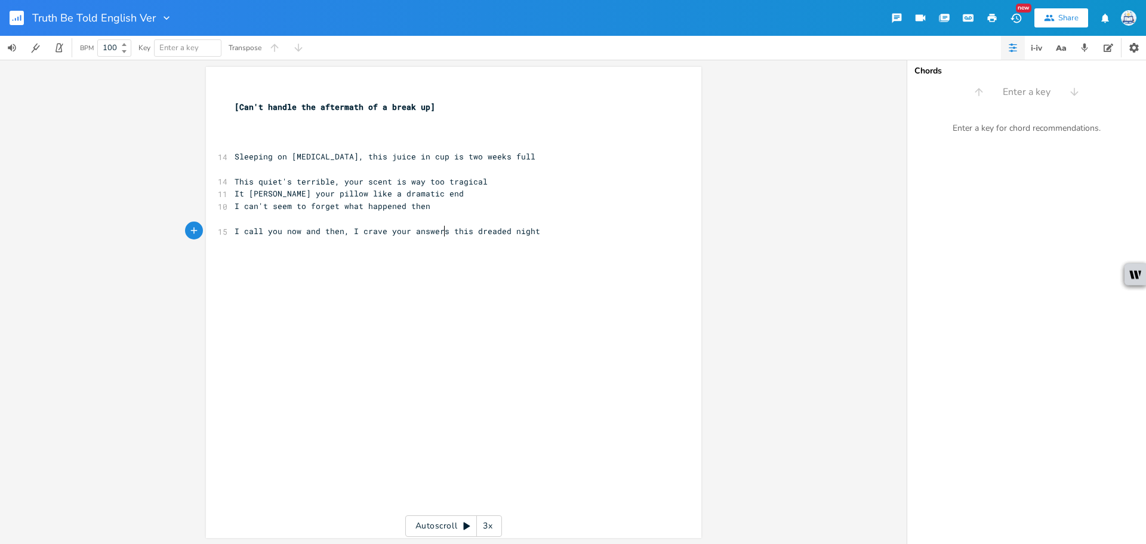
click at [439, 228] on span "I call you now and then, I crave your answers this dreaded night" at bounding box center [386, 231] width 305 height 11
type textarea ","
click at [538, 228] on pre "I call you now and then, I crave your answers, this dreaded night" at bounding box center [447, 231] width 431 height 13
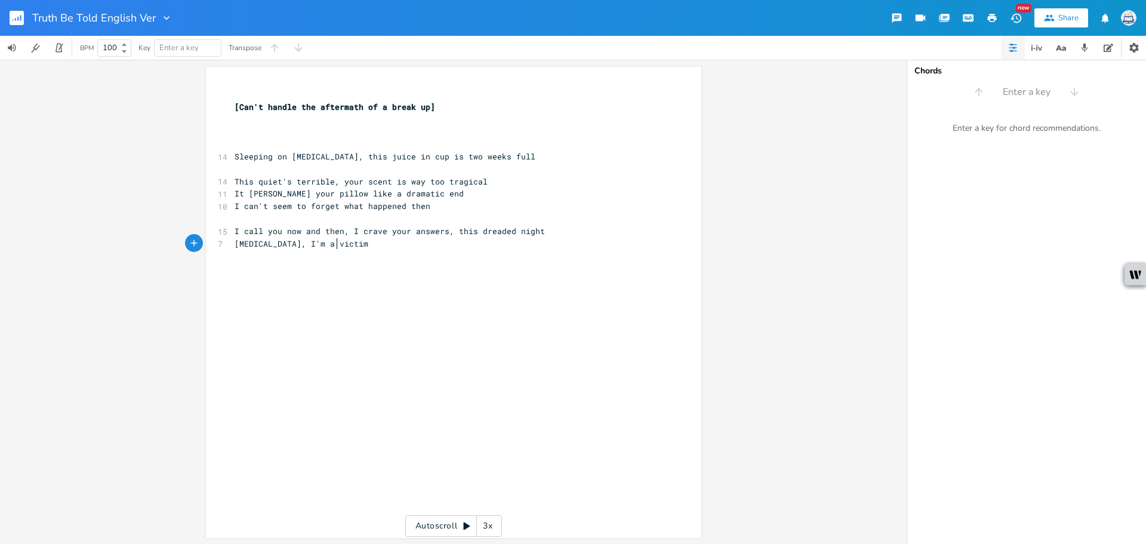
type textarea "[MEDICAL_DATA], I'm a victim"
type textarea "s I-'m a victim int"
type textarea "this lid"
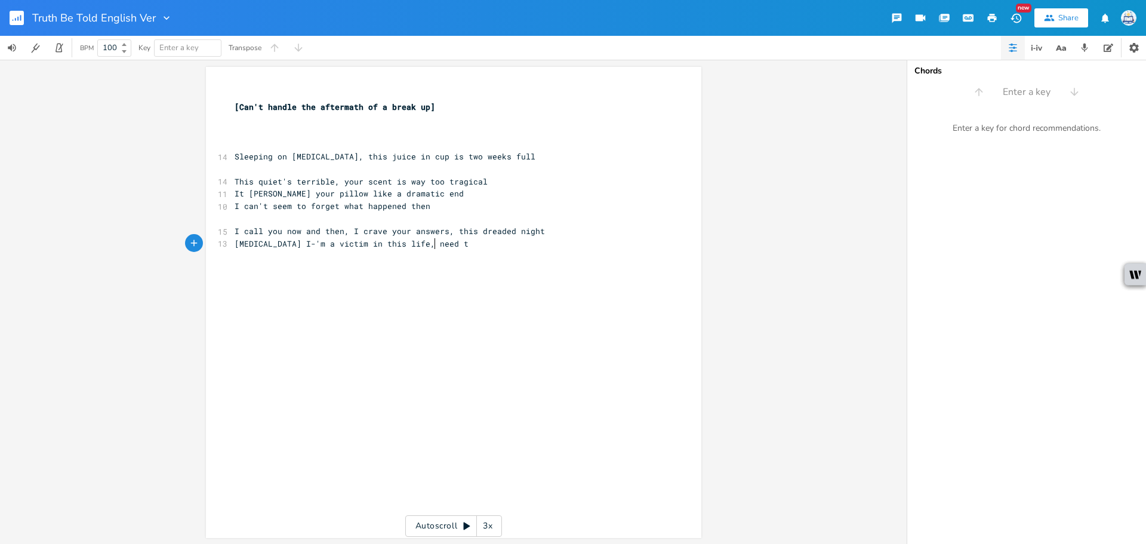
type textarea "fe, need to"
type textarea "yo"
type textarea "you bu"
type textarea "y my side"
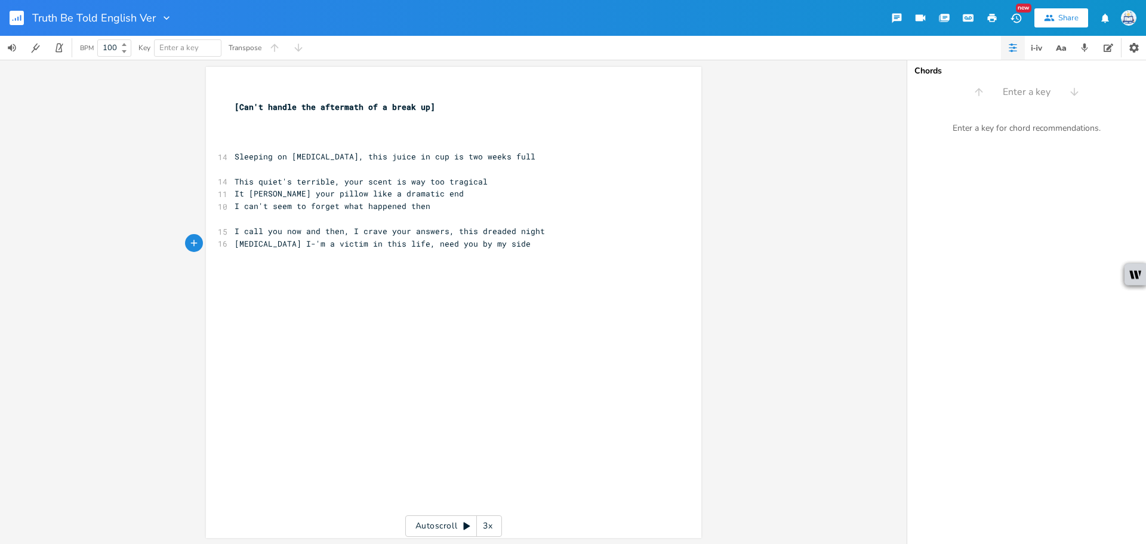
click at [10, 25] on button "button" at bounding box center [22, 18] width 24 height 29
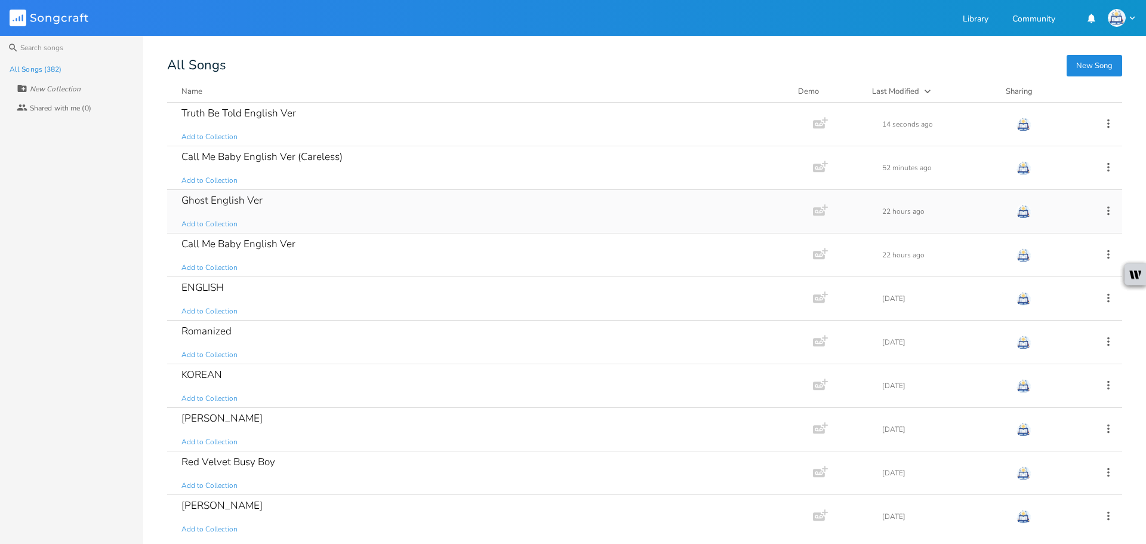
click at [430, 195] on div "Ghost English Ver Add to Collection" at bounding box center [487, 211] width 612 height 43
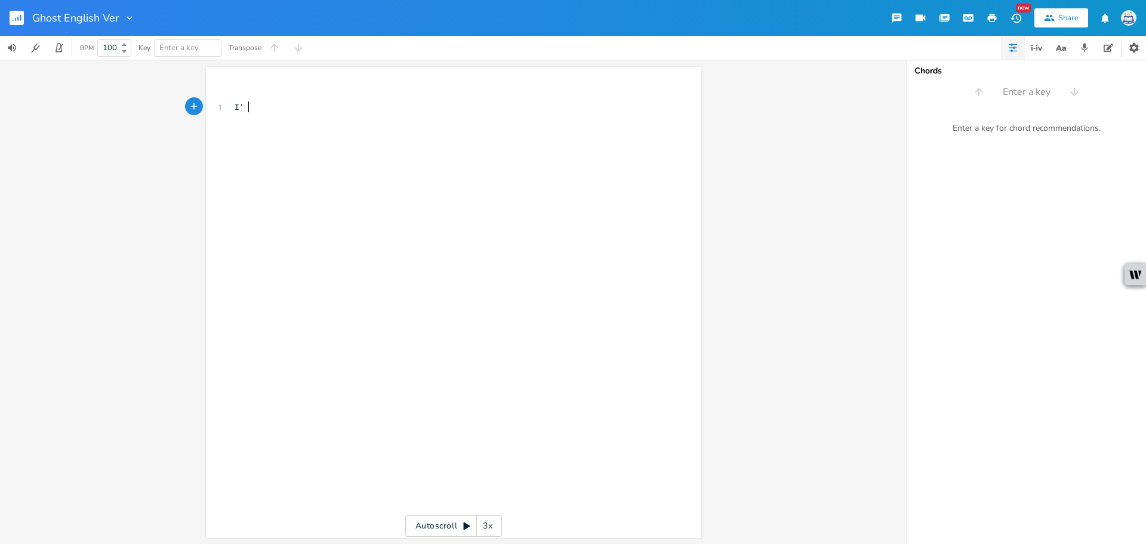
type textarea "I' a"
type textarea "m a tradgedy"
type textarea "I'm a tragedy chained ot"
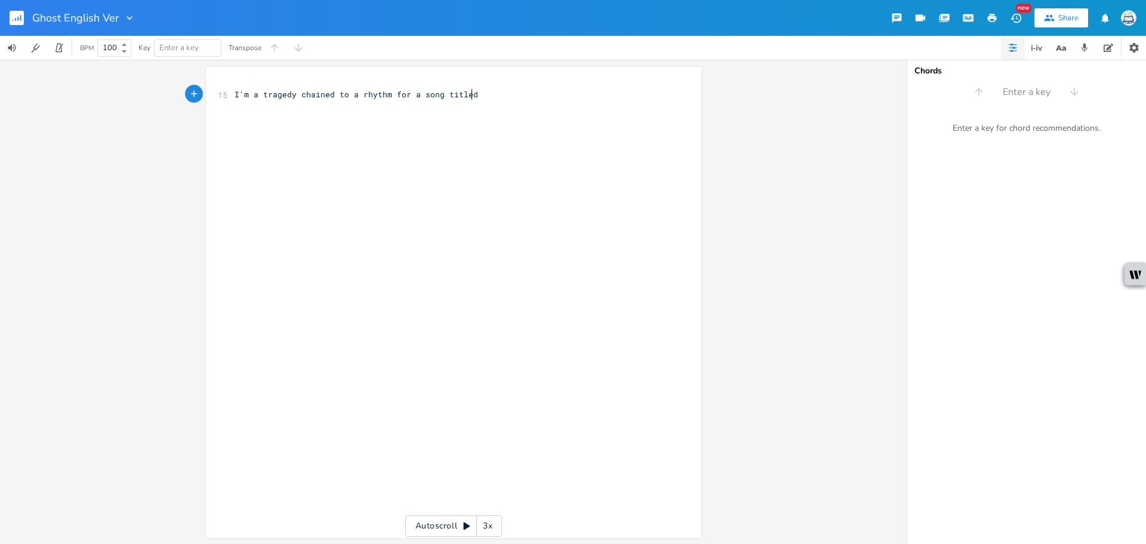
type textarea "to a rhythm for a song titled b"
type textarea "my disparity,"
click at [232, 95] on pre "I'm a tragedy chained to a rhythm for a song titled my disparity," at bounding box center [447, 94] width 431 height 13
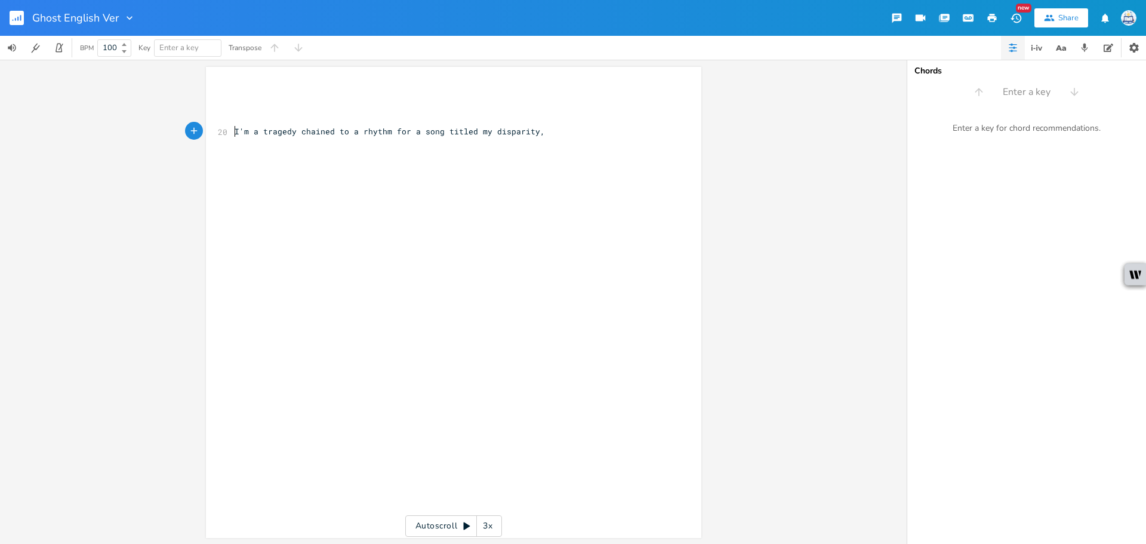
click at [625, 130] on pre "I'm a tragedy chained to a rhythm for a song titled my disparity," at bounding box center [447, 131] width 431 height 13
click at [18, 23] on rect "button" at bounding box center [17, 18] width 14 height 14
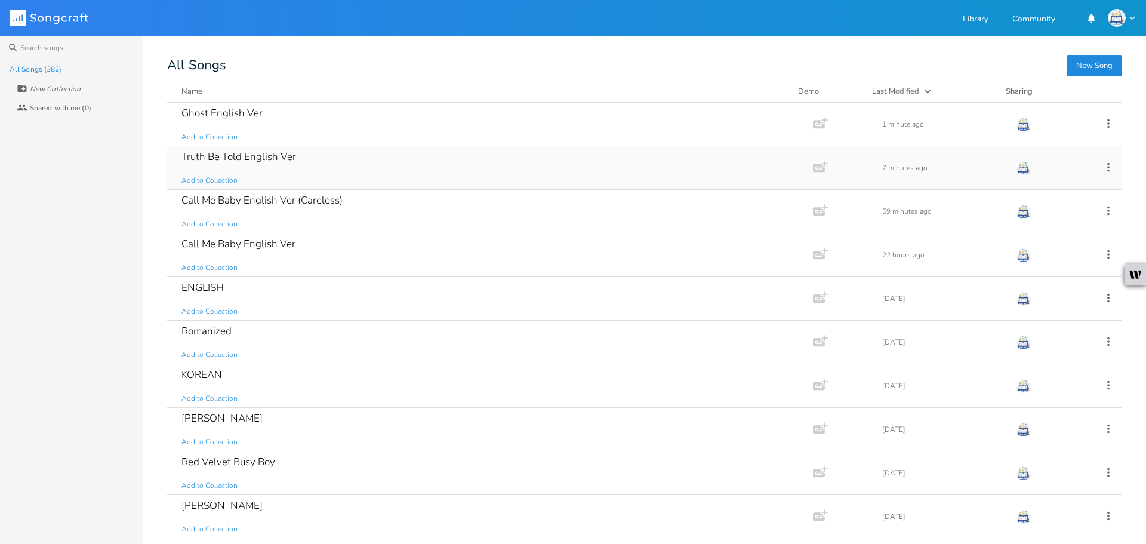
click at [327, 159] on div "Truth Be Told English Ver Add to Collection" at bounding box center [487, 167] width 612 height 43
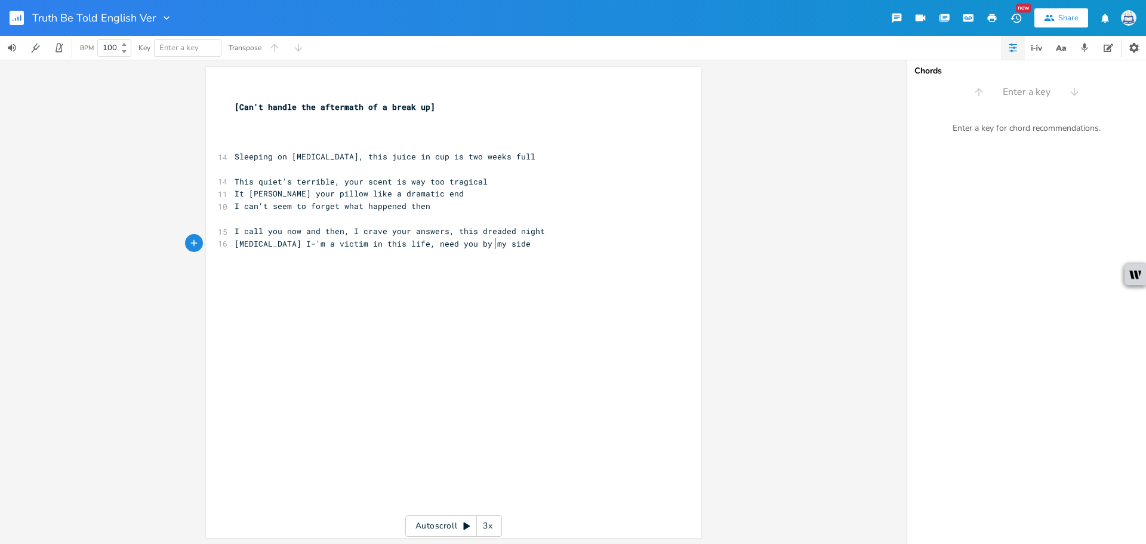
click at [590, 249] on pre "[MEDICAL_DATA] I-'m a victim in this life, need you by my side" at bounding box center [447, 243] width 431 height 13
type textarea "This ending's"
type textarea "terribvle"
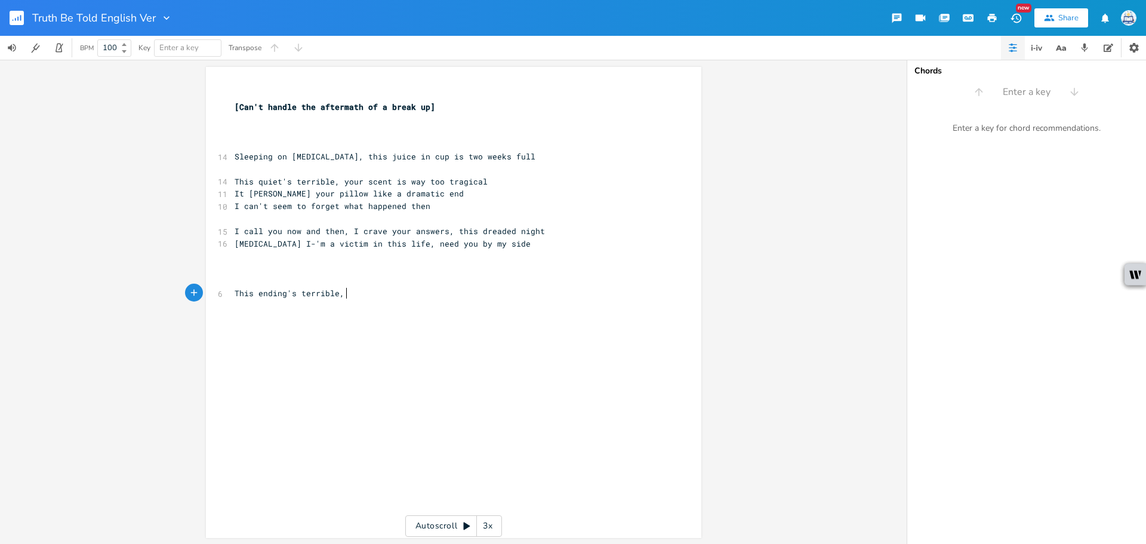
type textarea "le, tr"
type textarea "wo fated-lovers tragi"
type textarea "c falls"
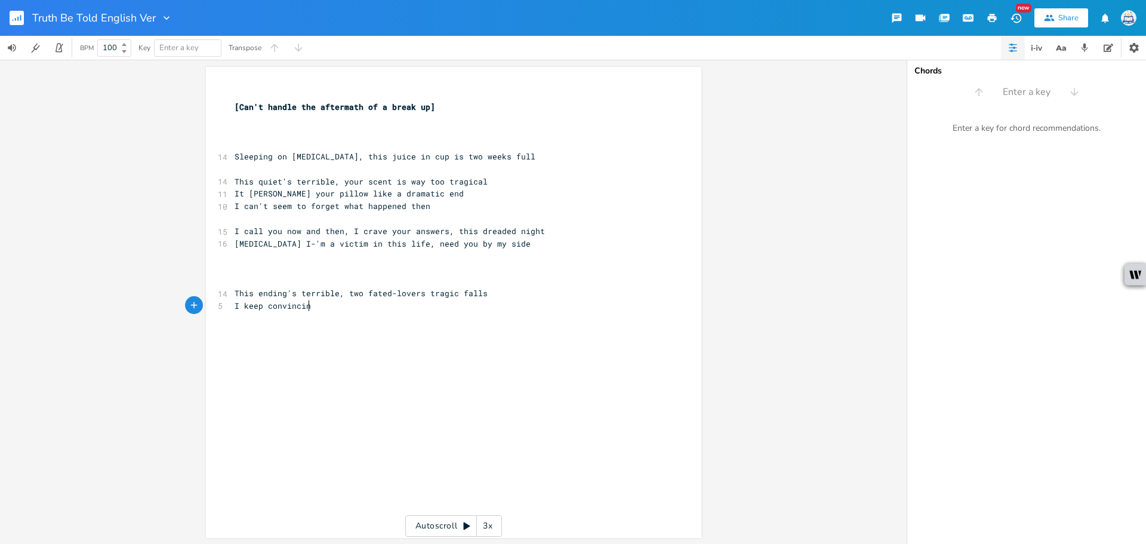
type textarea "I keep convincing"
type textarea "telling myself there"
type textarea "'there;s"
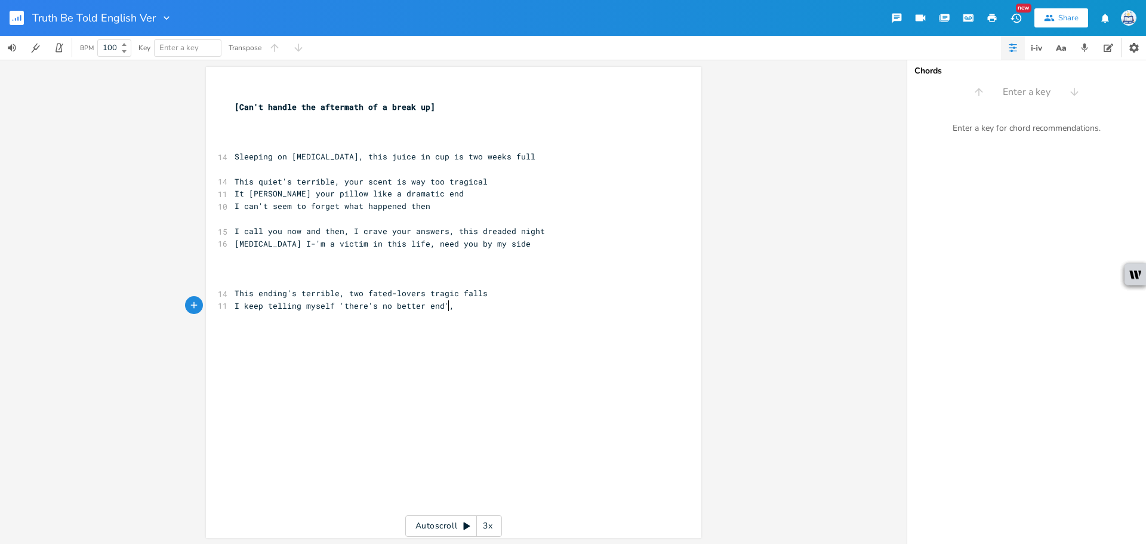
type textarea "'s no better end',"
type textarea "But the wound inside my heart can't handle it"
drag, startPoint x: 425, startPoint y: 319, endPoint x: 397, endPoint y: 320, distance: 28.1
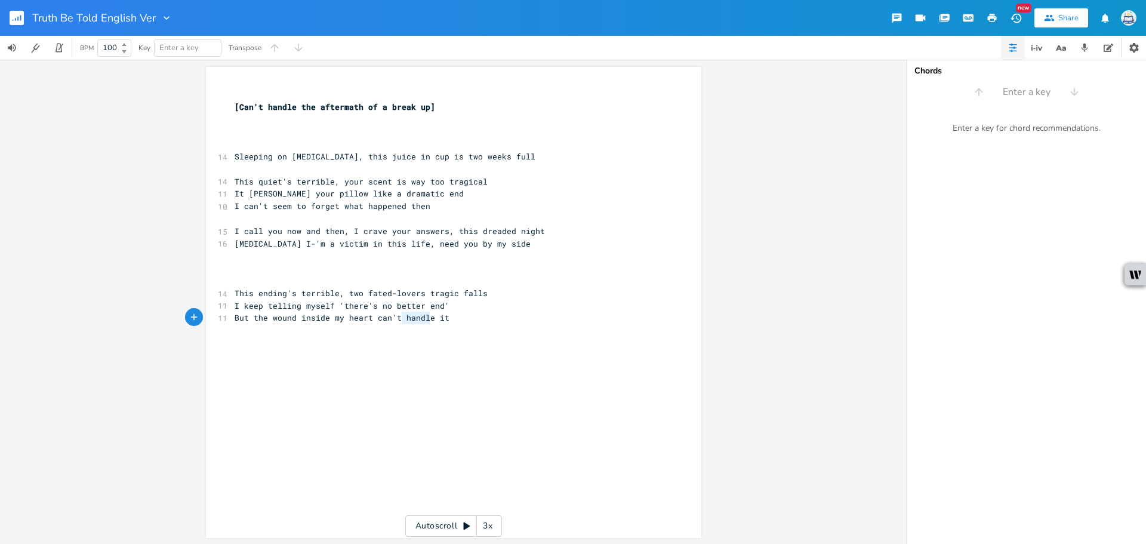
click at [397, 320] on span "But the wound inside my heart can't handle it" at bounding box center [341, 317] width 215 height 11
type textarea "stomach ot"
type textarea "ot"
type textarea "it"
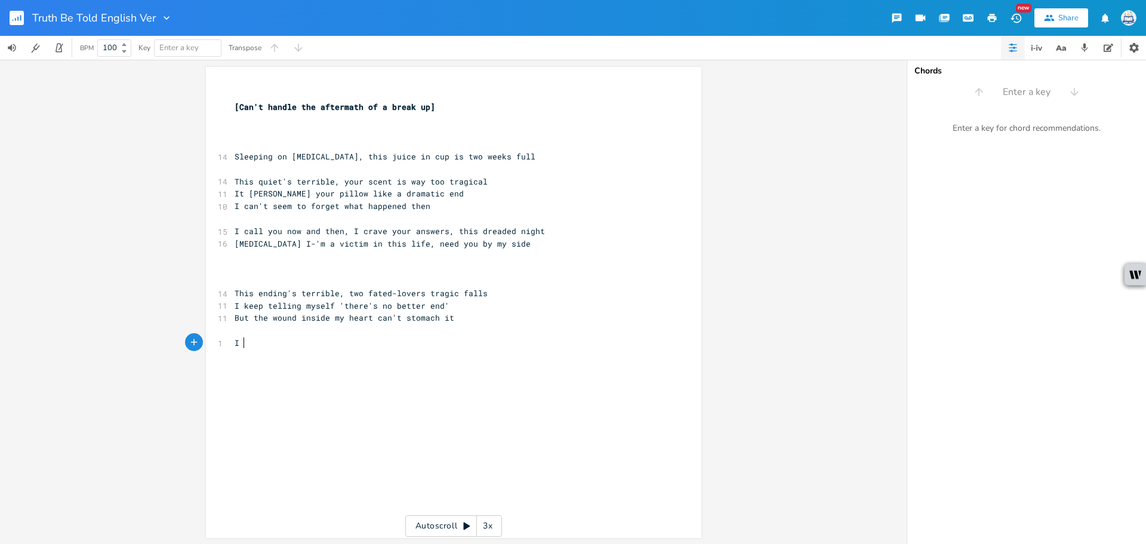
type textarea "I a"
type textarea "call you k"
type textarea "now and then"
type textarea ", and then, you never answer"
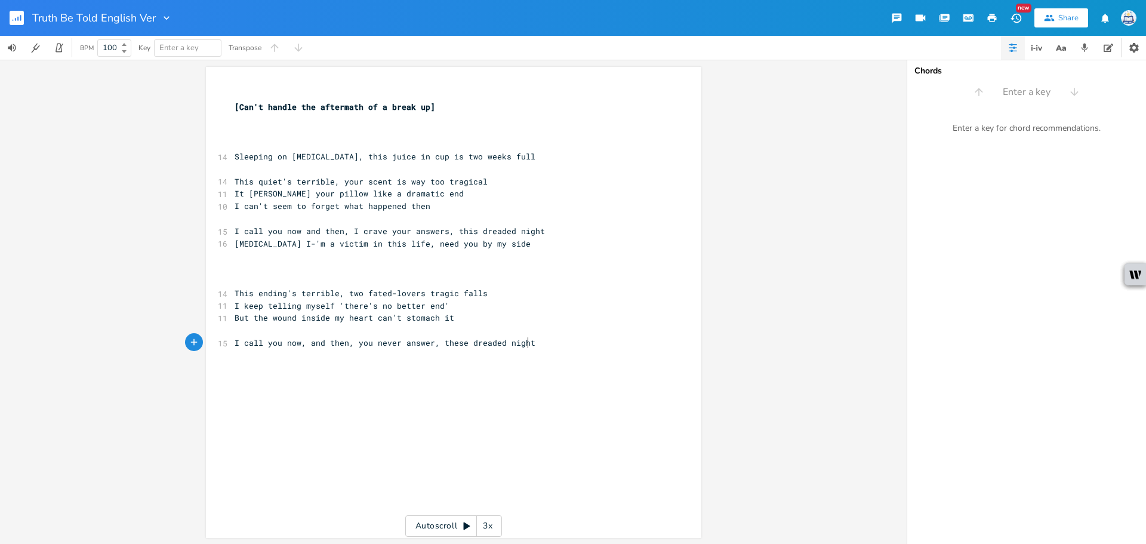
type textarea ", these dreaded nights"
type textarea "I'm sick and tired, I won't deny, that I crave your lies"
type textarea "You can say it's all fine and well then"
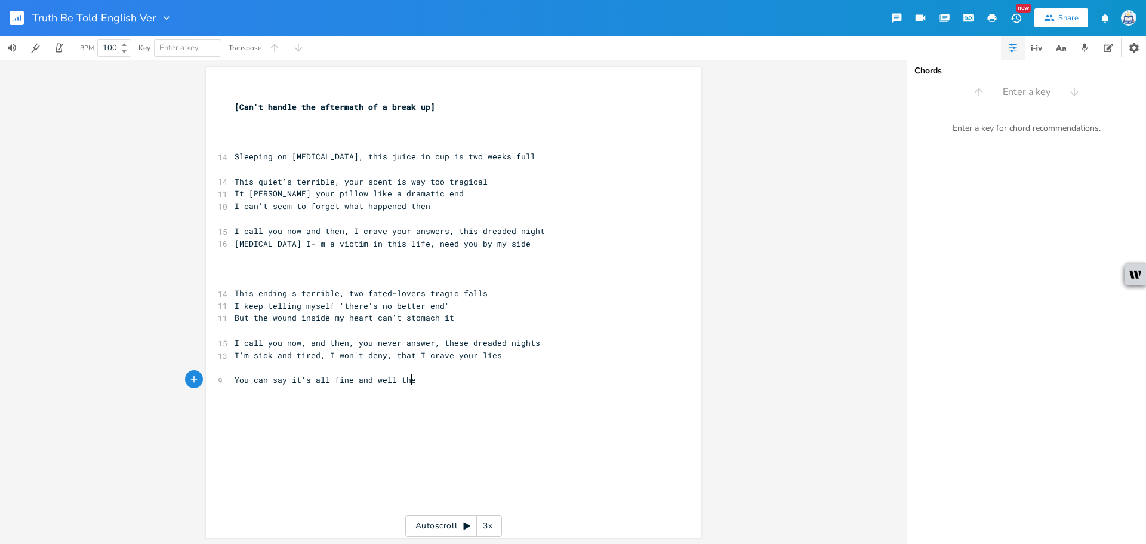
scroll to position [0, 130]
type textarea "But I won't take intermission"
drag, startPoint x: 422, startPoint y: 380, endPoint x: 286, endPoint y: 381, distance: 136.0
click at [286, 381] on pre "You can say it's all fine and well then" at bounding box center [447, 380] width 431 height 13
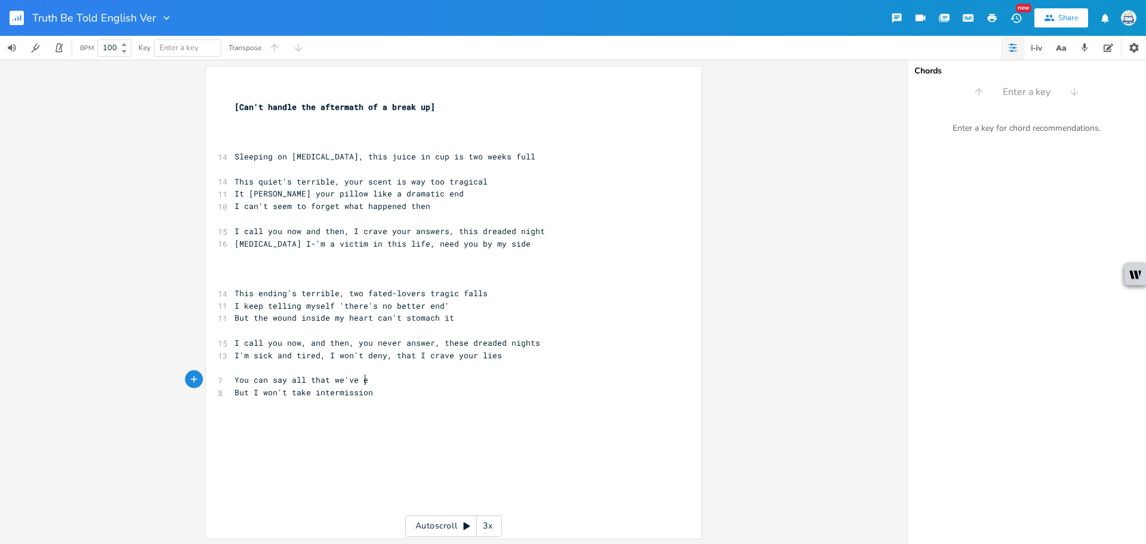
type textarea "all that we've [GEOGRAPHIC_DATA]"
type textarea "veen"
type textarea "been through"
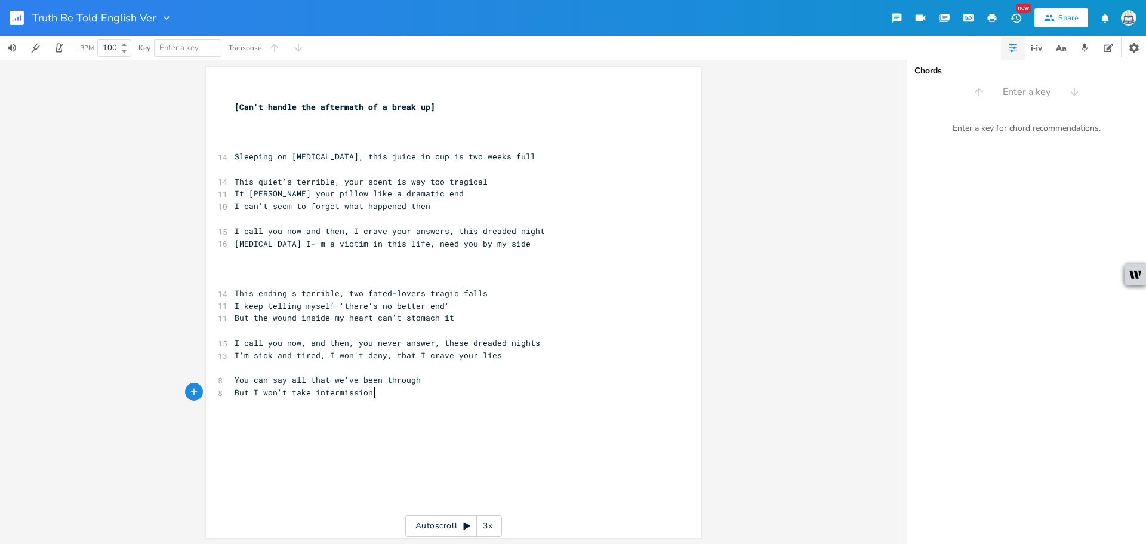
type textarea "You can say all that we've been through But I won't take intermission"
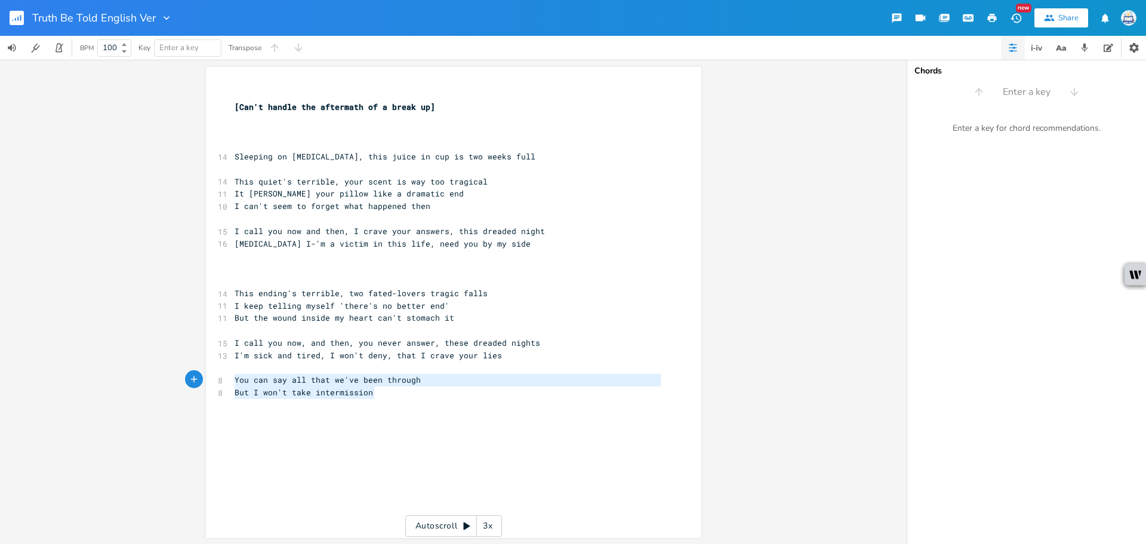
drag, startPoint x: 385, startPoint y: 395, endPoint x: 135, endPoint y: 381, distance: 250.4
click at [135, 381] on div "You can say all that we've been through But I won't take intermission x ​ [Can'…" at bounding box center [453, 302] width 906 height 484
click at [407, 396] on pre "But I won't take intermission" at bounding box center [447, 392] width 431 height 13
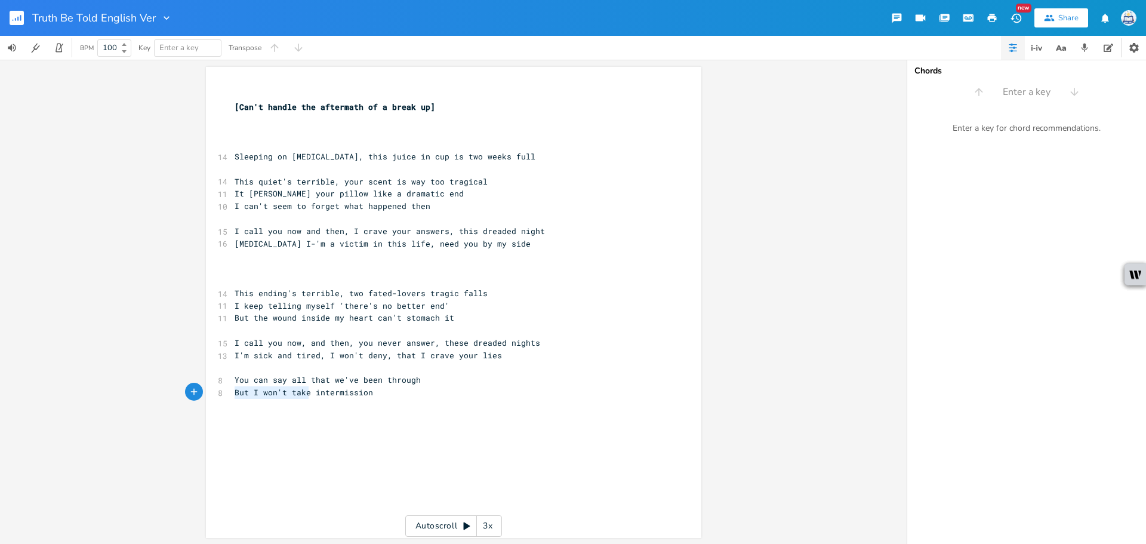
drag, startPoint x: 304, startPoint y: 390, endPoint x: 208, endPoint y: 390, distance: 96.1
click at [208, 390] on div "But I won't take x ​ [Can't handle the aftermath of a break up] ​ ​ ​ 14 Sleepi…" at bounding box center [453, 302] width 495 height 471
type textarea "Was ni"
type textarea "othing but bried"
type textarea "f intermission"
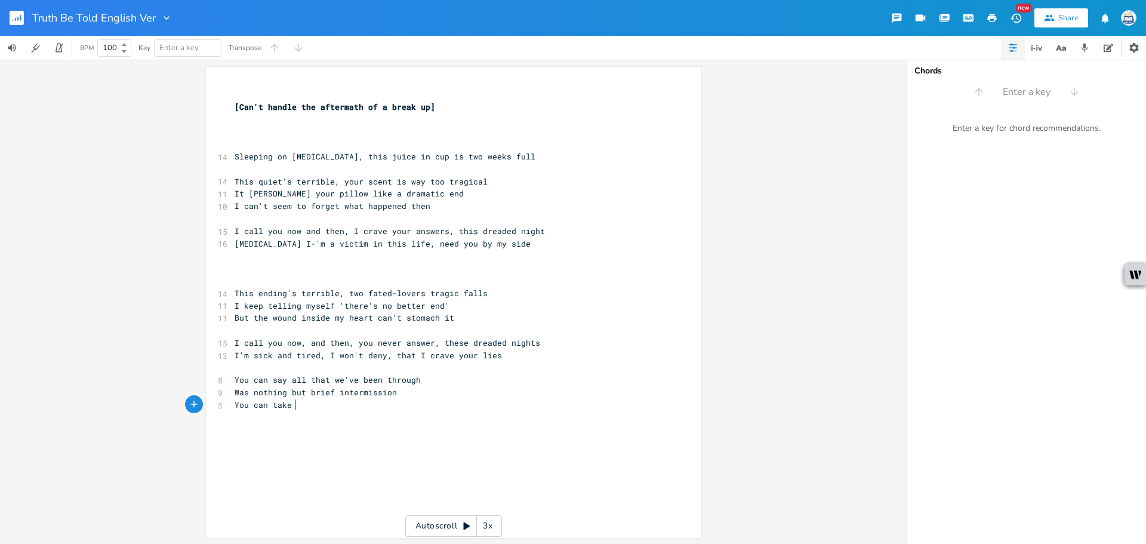
scroll to position [0, 46]
type textarea "You can take my heart"
type textarea "drain my heart"
type textarea "of it's hope then"
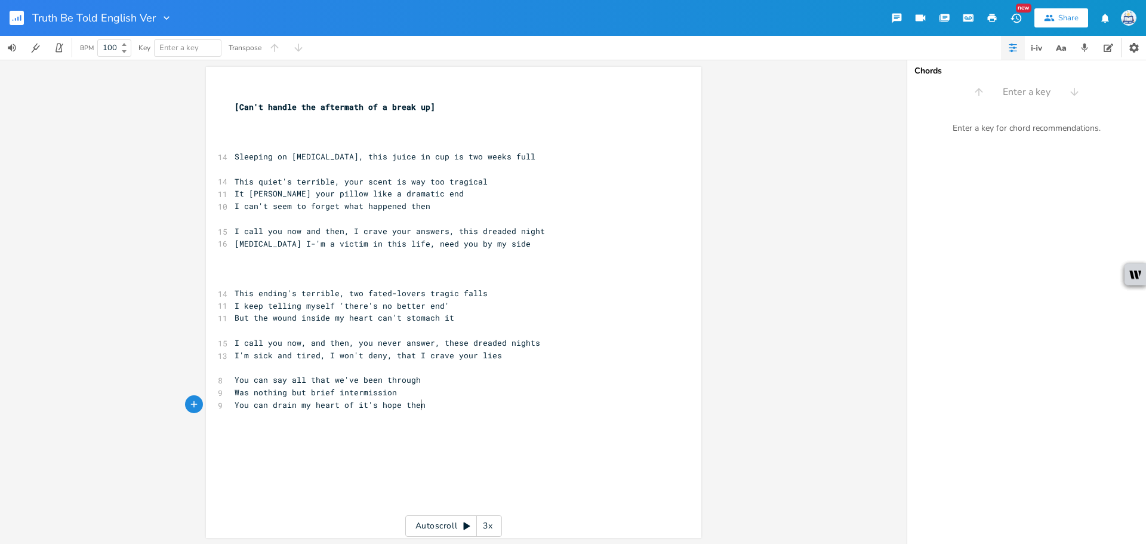
scroll to position [0, 57]
type textarea "But I WON'"
type textarea "won't give up untill"
type textarea "then"
